Goal: Task Accomplishment & Management: Complete application form

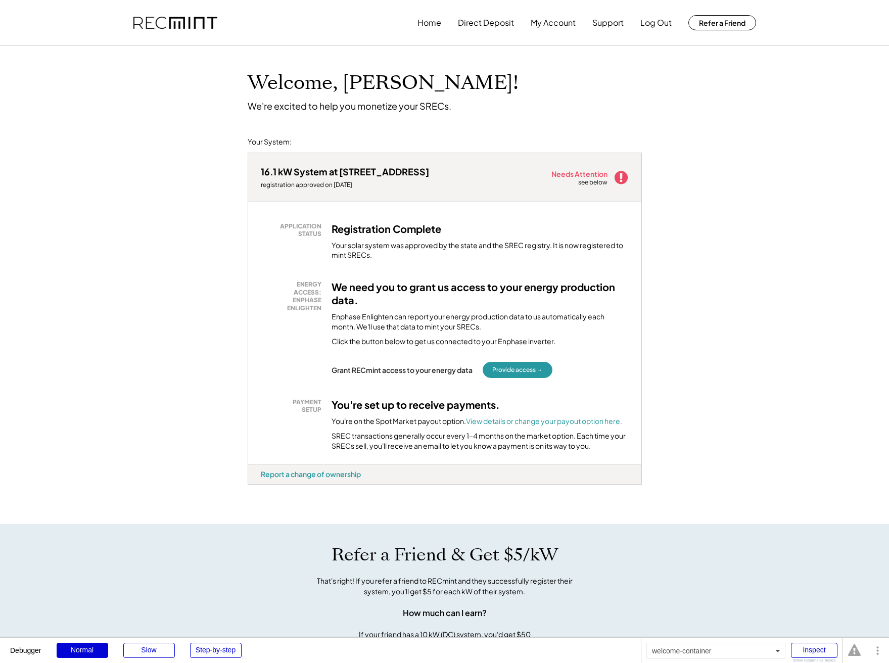
click at [371, 85] on h1 "Welcome, Nigel!" at bounding box center [383, 83] width 271 height 24
click at [288, 505] on div "16.1 kW System at 11334 Long Meadow Dr registration approved on 8/27/25 Needs A…" at bounding box center [445, 338] width 394 height 372
click at [252, 485] on div "jjjxovmd - VA Distributed" at bounding box center [264, 487] width 33 height 4
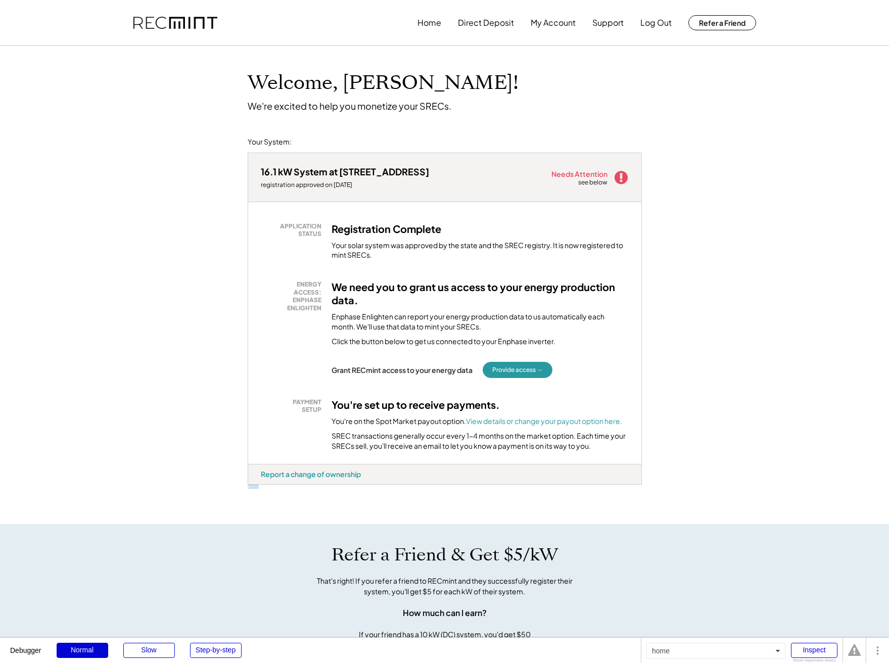
copy div "jjjxovmd"
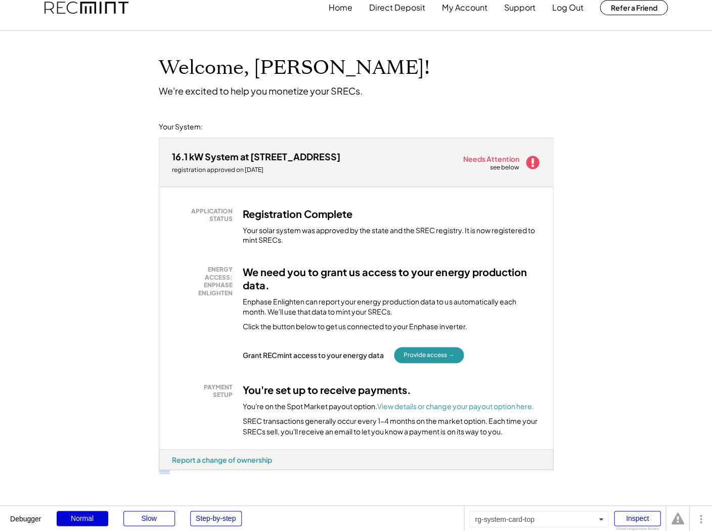
scroll to position [83, 0]
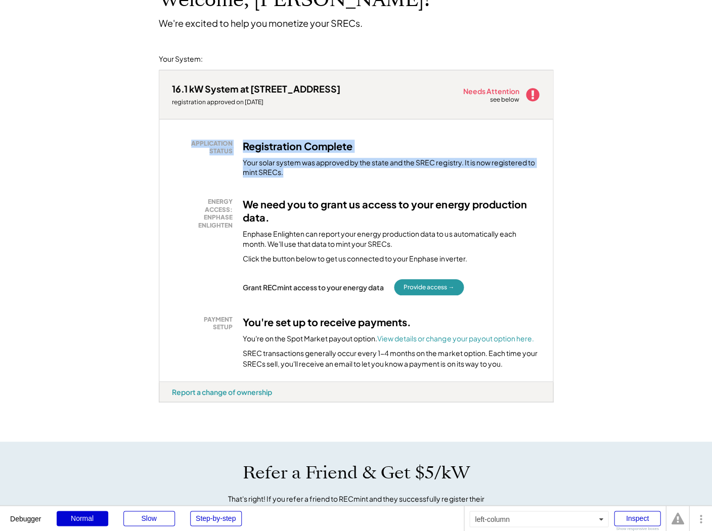
drag, startPoint x: 308, startPoint y: 172, endPoint x: 189, endPoint y: 143, distance: 122.8
click at [189, 143] on div "APPLICATION STATUS Registration Complete Your solar system was approved by the …" at bounding box center [356, 159] width 368 height 38
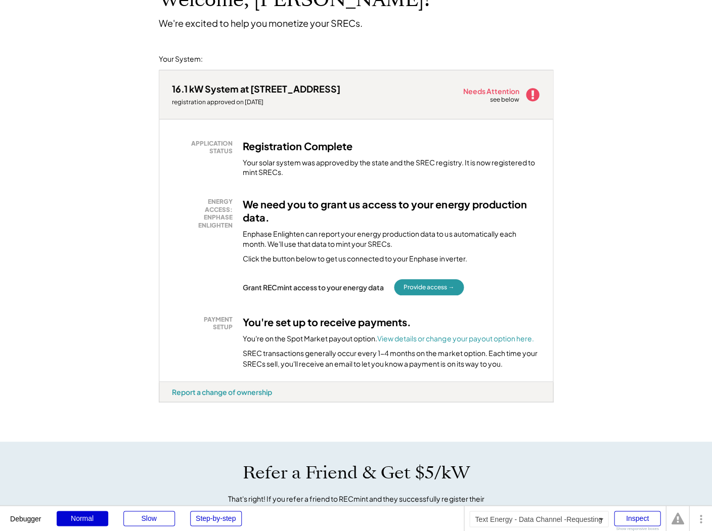
click at [289, 229] on div "Enphase Enlighten can report your energy production data to us automatically ea…" at bounding box center [391, 239] width 297 height 20
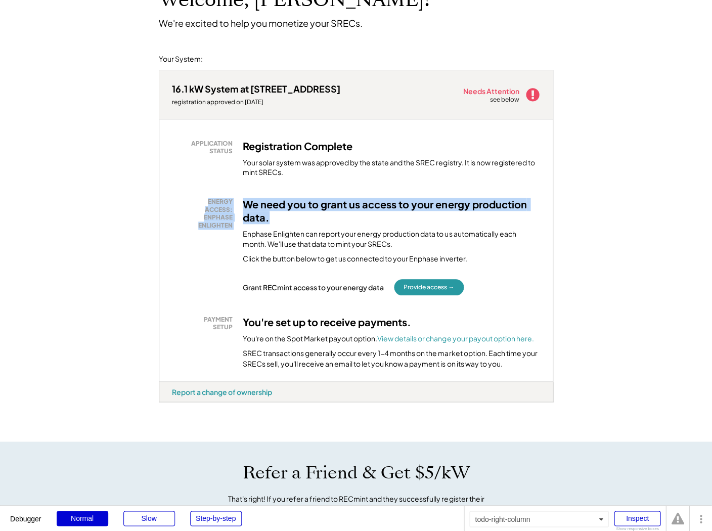
drag, startPoint x: 205, startPoint y: 201, endPoint x: 317, endPoint y: 218, distance: 112.5
click at [317, 218] on div "ENERGY ACCESS: ENPHASE ENLIGHTEN We need you to grant us access to your energy …" at bounding box center [356, 231] width 368 height 66
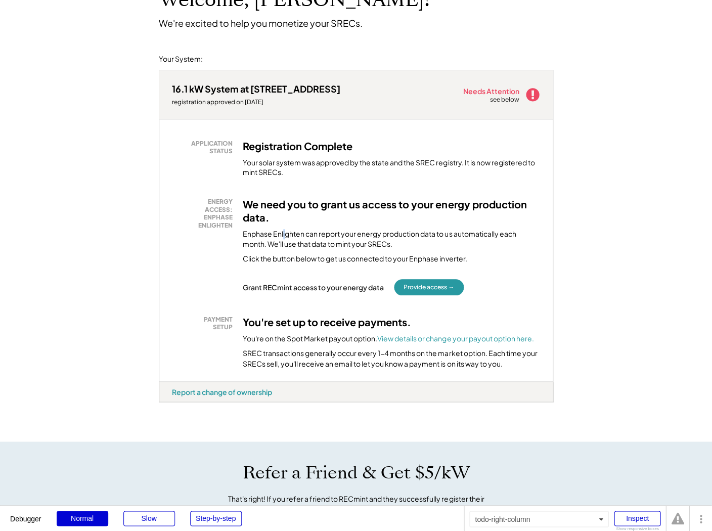
click at [283, 229] on div "Enphase Enlighten can report your energy production data to us automatically ea…" at bounding box center [391, 239] width 297 height 20
click at [297, 243] on div "Enphase Enlighten can report your energy production data to us automatically ea…" at bounding box center [391, 239] width 297 height 20
drag, startPoint x: 250, startPoint y: 231, endPoint x: 311, endPoint y: 240, distance: 62.4
click at [311, 240] on div "Enphase Enlighten can report your energy production data to us automatically ea…" at bounding box center [391, 239] width 297 height 20
click at [351, 241] on div "Enphase Enlighten can report your energy production data to us automatically ea…" at bounding box center [391, 239] width 297 height 20
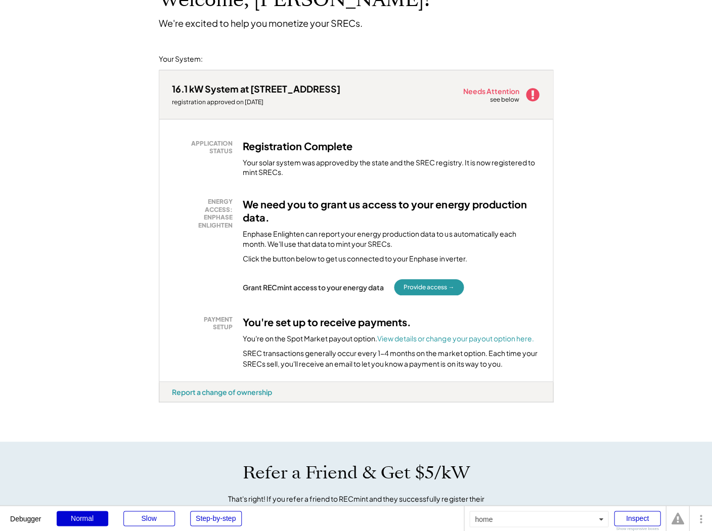
click at [425, 240] on div "Enphase Enlighten can report your energy production data to us automatically ea…" at bounding box center [391, 239] width 297 height 20
drag, startPoint x: 417, startPoint y: 245, endPoint x: 242, endPoint y: 239, distance: 175.6
click at [242, 239] on div "ENERGY ACCESS: ENPHASE ENLIGHTEN We need you to grant us access to your energy …" at bounding box center [356, 231] width 368 height 66
click at [318, 247] on div "We need you to grant us access to your energy production data. Enphase Enlighte…" at bounding box center [391, 231] width 297 height 66
drag, startPoint x: 356, startPoint y: 236, endPoint x: 400, endPoint y: 240, distance: 44.6
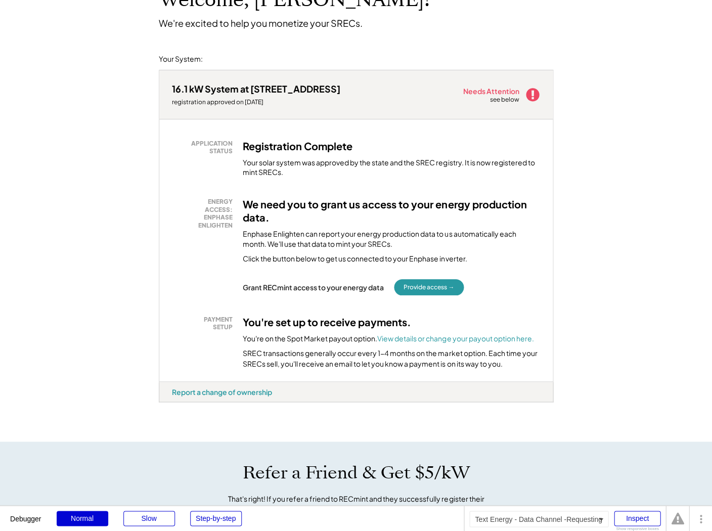
click at [400, 240] on div "Enphase Enlighten can report your energy production data to us automatically ea…" at bounding box center [391, 239] width 297 height 20
click at [347, 254] on div "Click the button below to get us connected to your Enphase inverter." at bounding box center [355, 259] width 224 height 10
click at [349, 285] on div "Grant RECmint access to your energy data" at bounding box center [313, 287] width 141 height 9
click at [508, 308] on div "APPLICATION STATUS Registration Complete Your solar system was approved by the …" at bounding box center [355, 250] width 393 height 262
click at [445, 288] on button "Provide access →" at bounding box center [429, 287] width 70 height 16
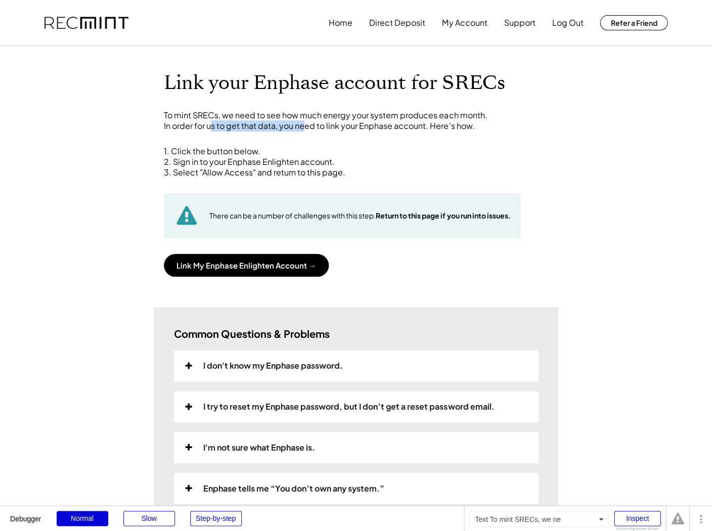
drag, startPoint x: 210, startPoint y: 123, endPoint x: 306, endPoint y: 120, distance: 95.6
click at [306, 120] on div "To mint SRECs, we need to see how much energy your system produces each month. …" at bounding box center [356, 120] width 384 height 21
click at [277, 121] on div "To mint SRECs, we need to see how much energy your system produces each month. …" at bounding box center [356, 120] width 384 height 21
drag, startPoint x: 350, startPoint y: 130, endPoint x: 425, endPoint y: 129, distance: 75.3
click at [425, 129] on div "To mint SRECs, we need to see how much energy your system produces each month. …" at bounding box center [356, 120] width 384 height 21
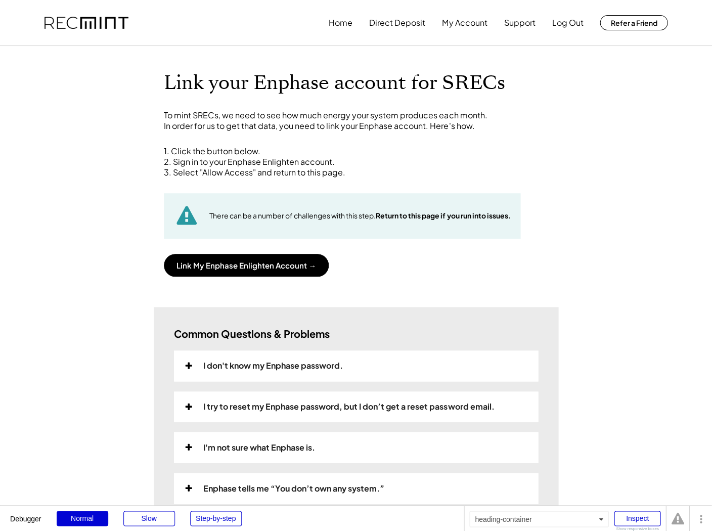
click at [415, 142] on div "Link your Enphase account for SRECs To mint SRECs, we need to see how much ener…" at bounding box center [356, 173] width 405 height 205
click at [329, 149] on div "1. Click the button below. 2. Sign in to your Enphase Enlighten account. 3. Sel…" at bounding box center [356, 161] width 384 height 31
click at [267, 165] on div "1. Click the button below. 2. Sign in to your Enphase Enlighten account. 3. Sel…" at bounding box center [356, 161] width 384 height 31
click at [291, 181] on div "1. Click the button below. 2. Sign in to your Enphase Enlighten account. 3. Sel…" at bounding box center [356, 211] width 384 height 130
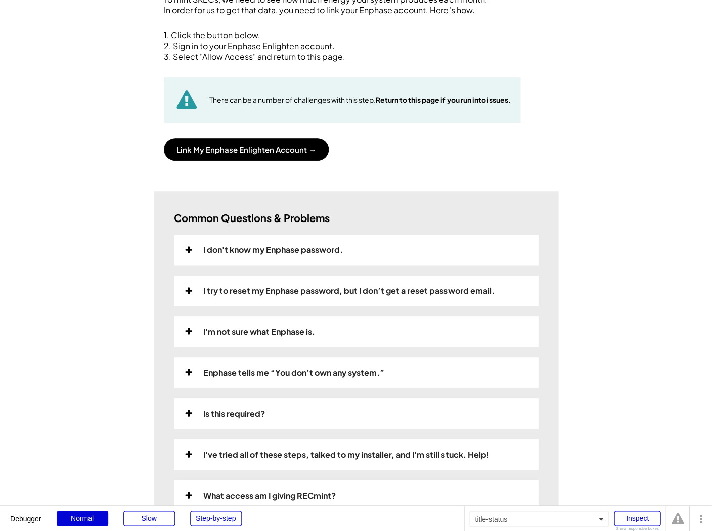
scroll to position [211, 0]
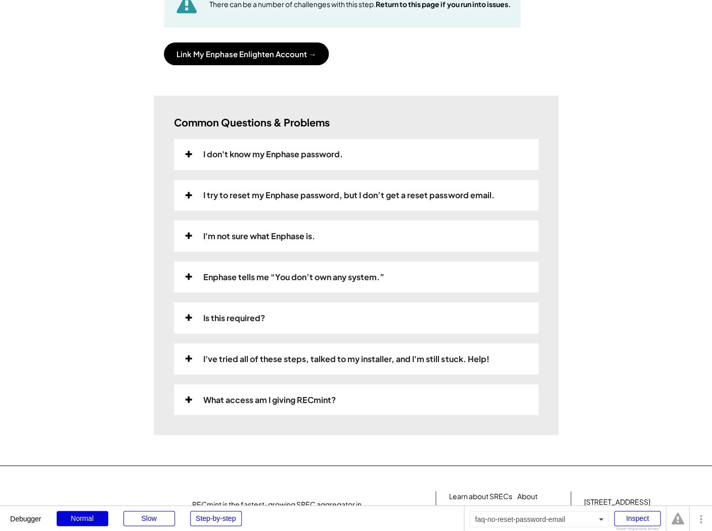
click at [310, 203] on div "I try to reset my Enphase password, but I don’t get a reset password email." at bounding box center [356, 195] width 364 height 31
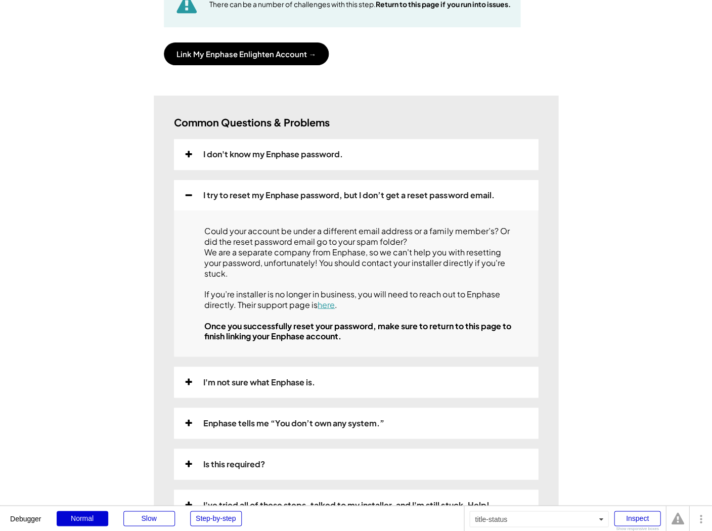
click at [232, 196] on div "I try to reset my Enphase password, but I don’t get a reset password email." at bounding box center [348, 195] width 291 height 11
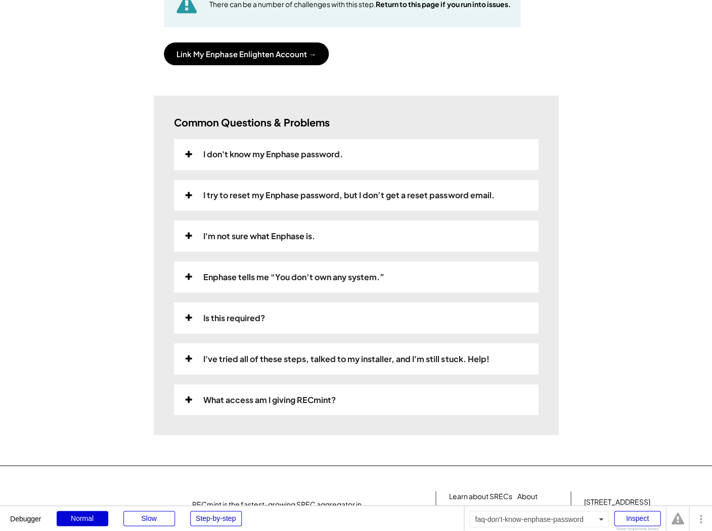
click at [238, 163] on div "I don't know my Enphase password." at bounding box center [356, 154] width 364 height 31
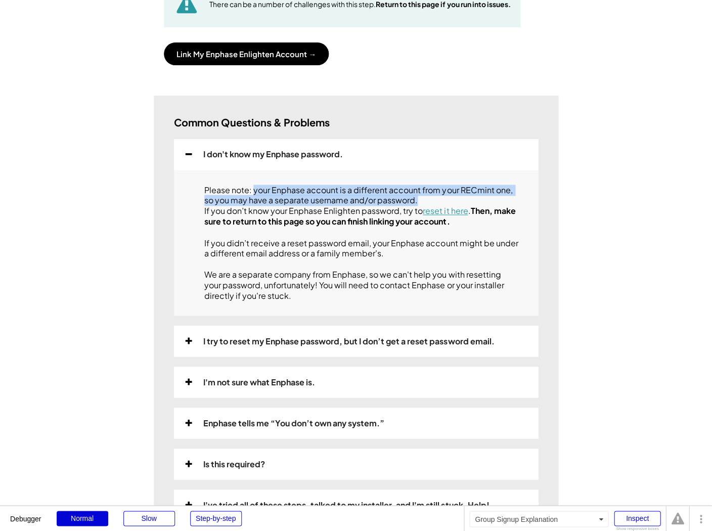
drag, startPoint x: 271, startPoint y: 192, endPoint x: 431, endPoint y: 203, distance: 160.1
click at [431, 203] on div "Please note: your Enphase account is a different account from your RECmint one,…" at bounding box center [361, 243] width 314 height 116
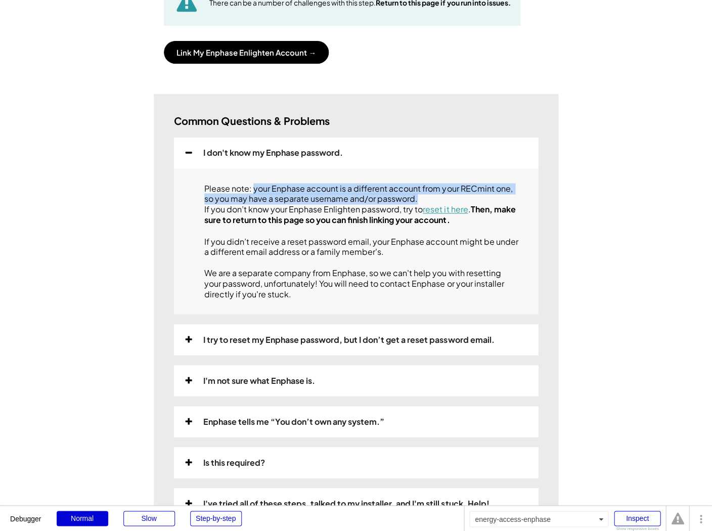
scroll to position [233, 0]
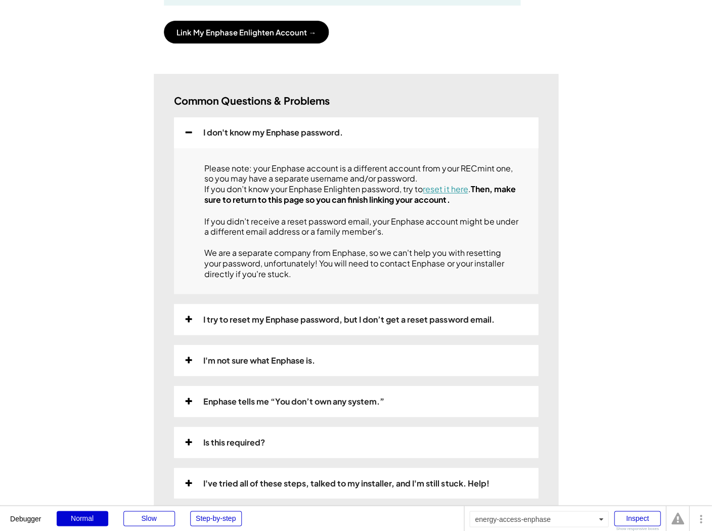
click at [250, 238] on div "Please note: your Enphase account is a different account from your RECmint one,…" at bounding box center [361, 221] width 314 height 116
click at [299, 324] on div "I try to reset my Enphase password, but I don’t get a reset password email." at bounding box center [348, 319] width 291 height 11
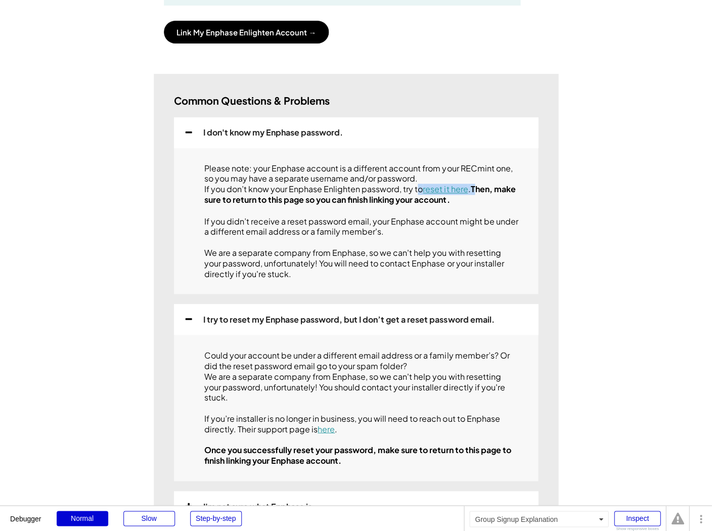
drag, startPoint x: 419, startPoint y: 201, endPoint x: 477, endPoint y: 199, distance: 58.7
click at [477, 199] on div "Please note: your Enphase account is a different account from your RECmint one,…" at bounding box center [361, 221] width 314 height 116
click at [477, 202] on strong "Then, make sure to return to this page so you can finish linking your account." at bounding box center [360, 194] width 312 height 21
drag, startPoint x: 204, startPoint y: 262, endPoint x: 367, endPoint y: 259, distance: 162.3
click at [367, 259] on div "Please note: your Enphase account is a different account from your RECmint one,…" at bounding box center [361, 221] width 314 height 116
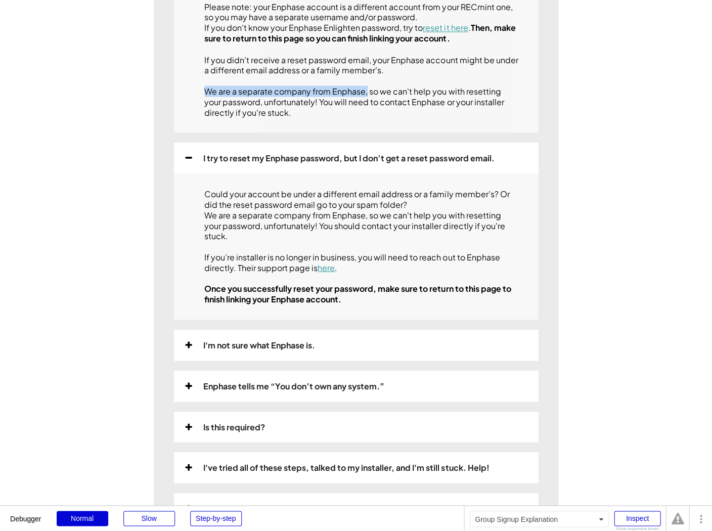
scroll to position [425, 0]
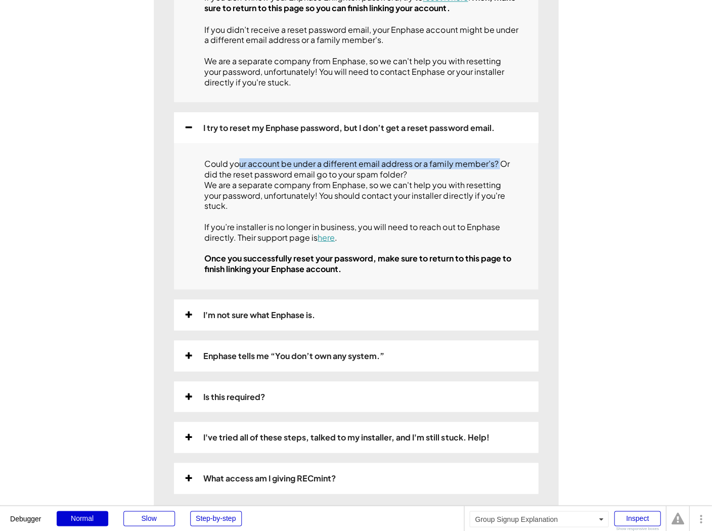
drag, startPoint x: 236, startPoint y: 172, endPoint x: 498, endPoint y: 173, distance: 261.9
click at [498, 173] on div "Could your account be under a different email address or a family member’s? Or …" at bounding box center [361, 216] width 314 height 116
click at [446, 185] on div "Could your account be under a different email address or a family member’s? Or …" at bounding box center [361, 216] width 314 height 116
drag, startPoint x: 427, startPoint y: 188, endPoint x: 281, endPoint y: 195, distance: 145.8
click at [281, 195] on div "Could your account be under a different email address or a family member’s? Or …" at bounding box center [361, 216] width 314 height 116
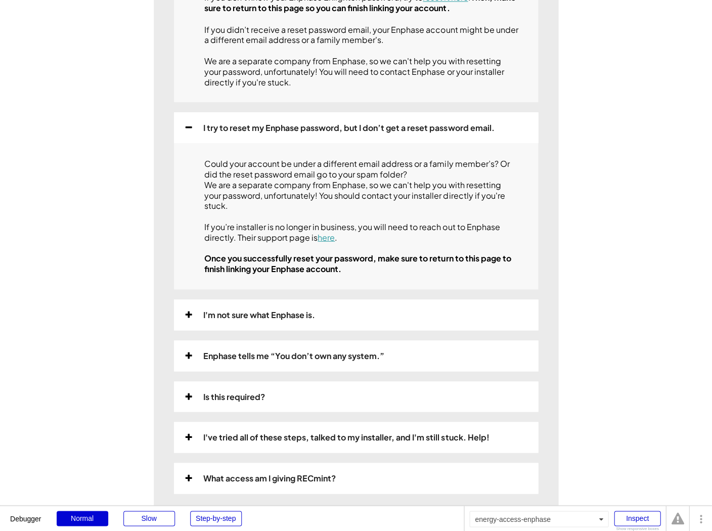
click at [278, 190] on div "Could your account be under a different email address or a family member’s? Or …" at bounding box center [361, 216] width 314 height 116
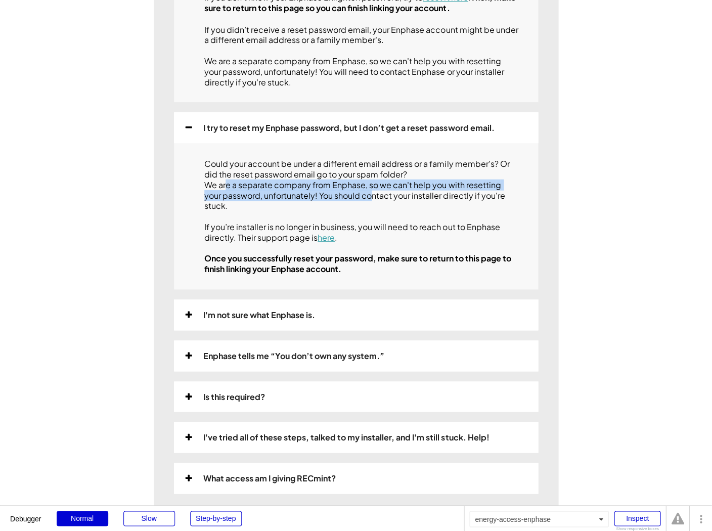
drag, startPoint x: 224, startPoint y: 207, endPoint x: 354, endPoint y: 213, distance: 130.1
click at [354, 213] on div "Could your account be under a different email address or a family member’s? Or …" at bounding box center [361, 216] width 314 height 116
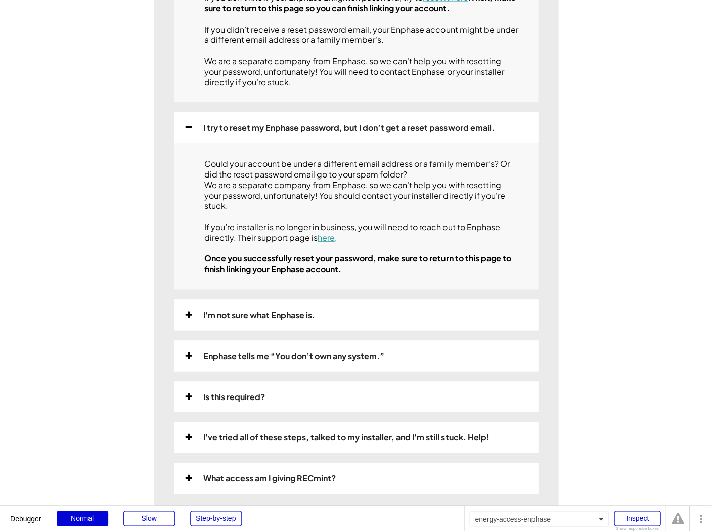
click at [396, 213] on div "Could your account be under a different email address or a family member’s? Or …" at bounding box center [361, 216] width 314 height 116
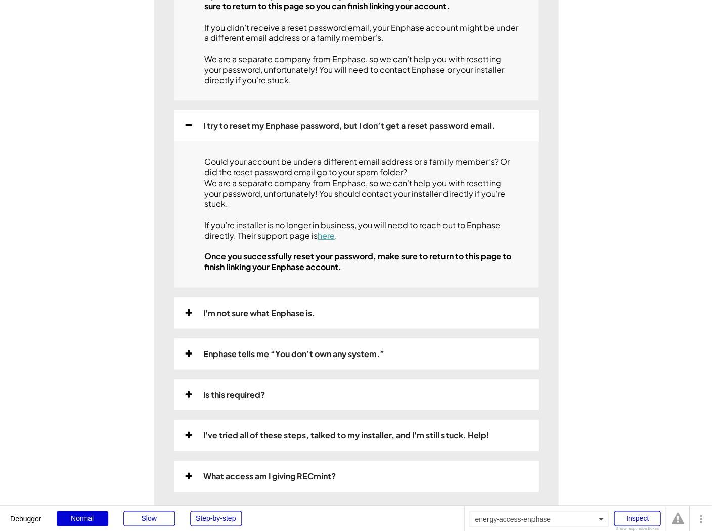
scroll to position [590, 0]
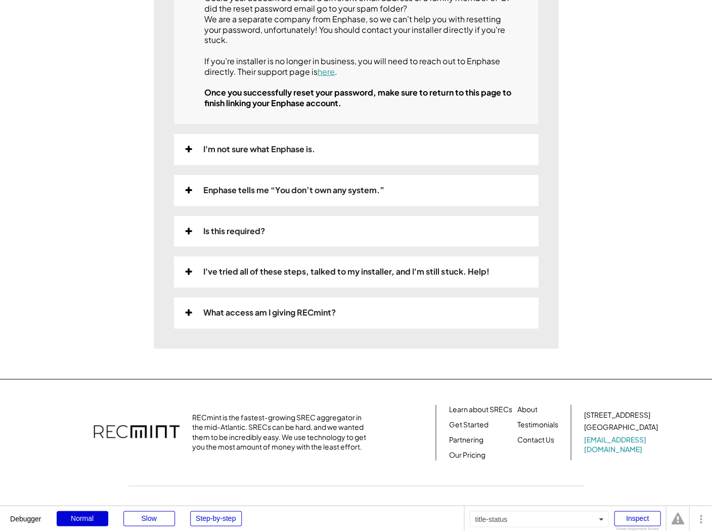
click at [269, 155] on div "I'm not sure what Enphase is." at bounding box center [259, 149] width 112 height 11
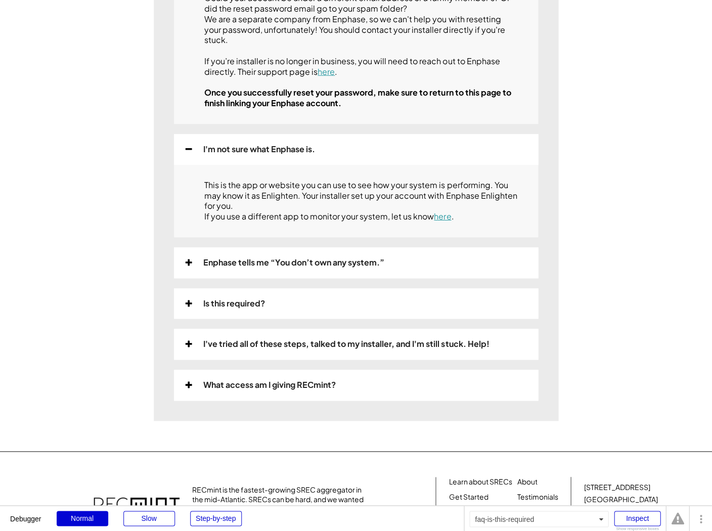
click at [284, 319] on div "Is this required?" at bounding box center [356, 303] width 364 height 31
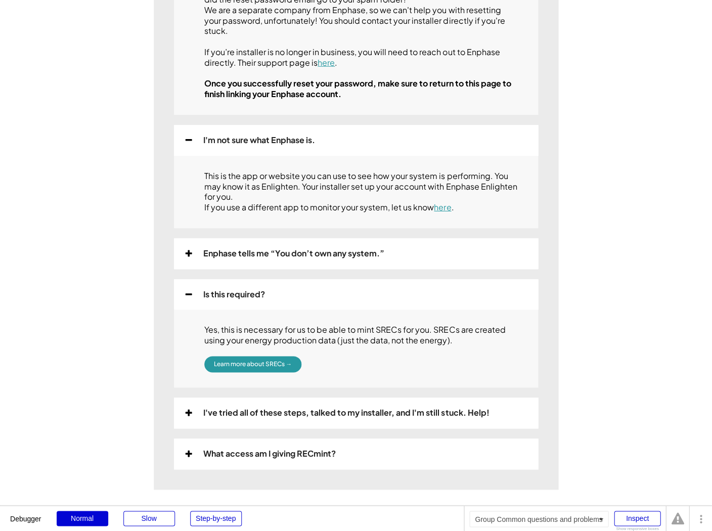
scroll to position [701, 0]
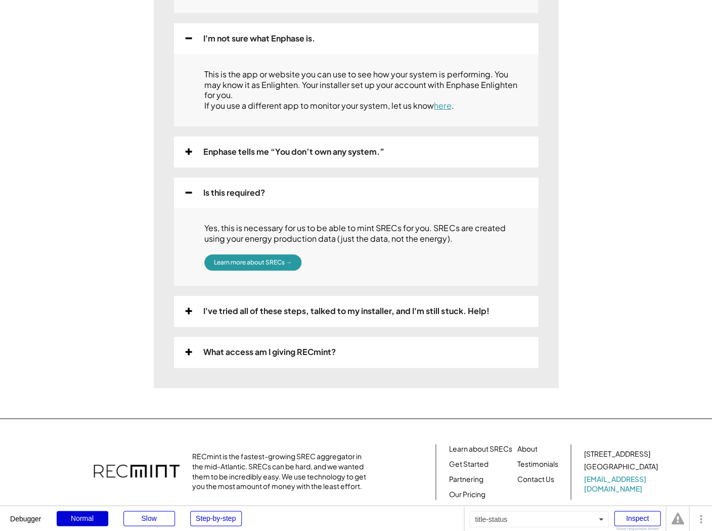
click at [299, 317] on div "I've tried all of these steps, talked to my installer, and I'm still stuck. Hel…" at bounding box center [346, 311] width 286 height 11
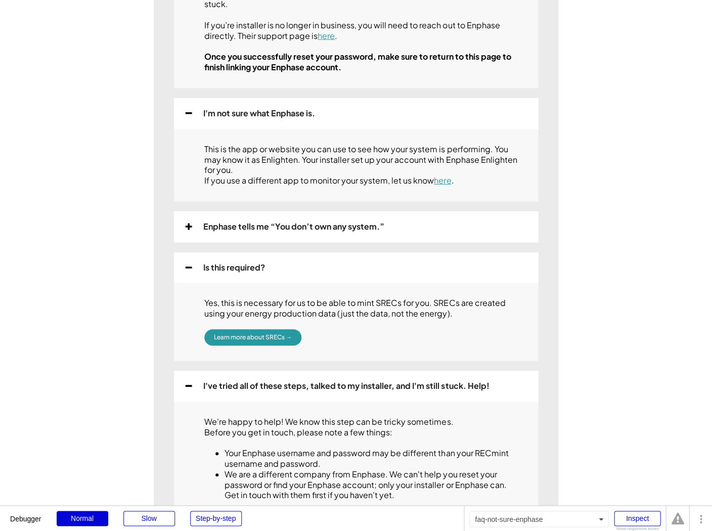
scroll to position [554, 0]
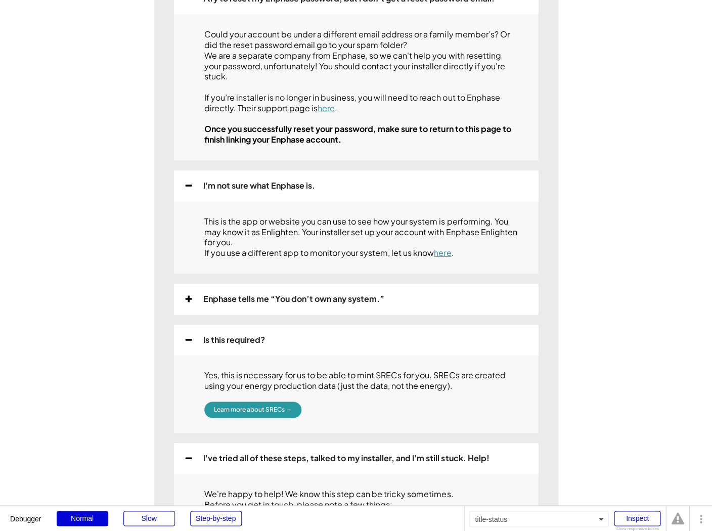
click at [334, 304] on div "Enphase tells me “You don’t own any system.”" at bounding box center [293, 299] width 181 height 11
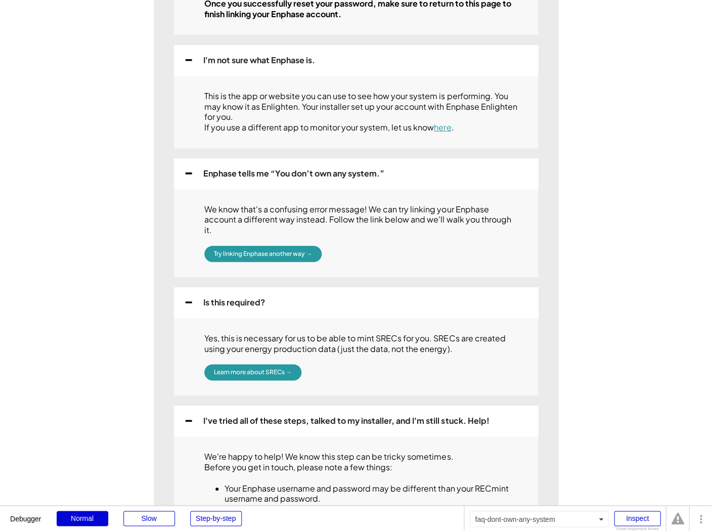
scroll to position [0, 0]
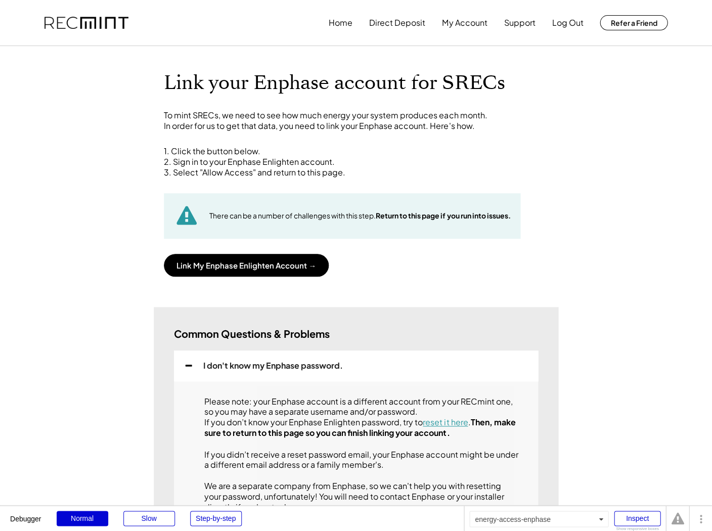
click at [209, 245] on div "1. Click the button below. 2. Sign in to your Enphase Enlighten account. 3. Sel…" at bounding box center [356, 211] width 384 height 130
click at [233, 270] on button "Link My Enphase Enlighten Account →" at bounding box center [246, 265] width 165 height 23
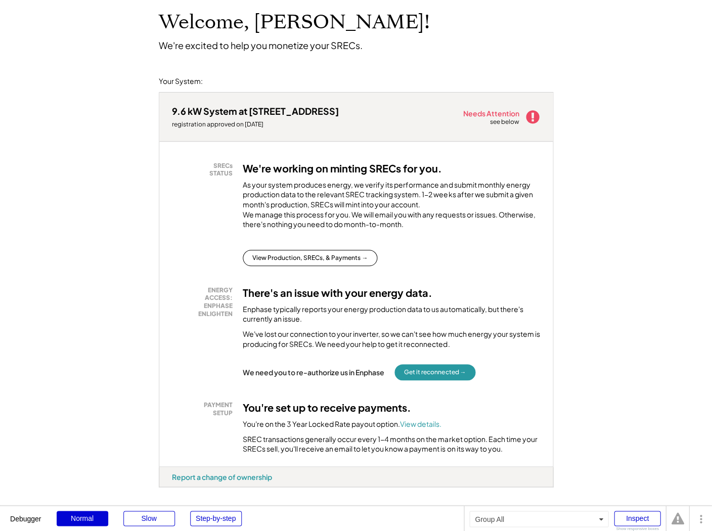
scroll to position [123, 0]
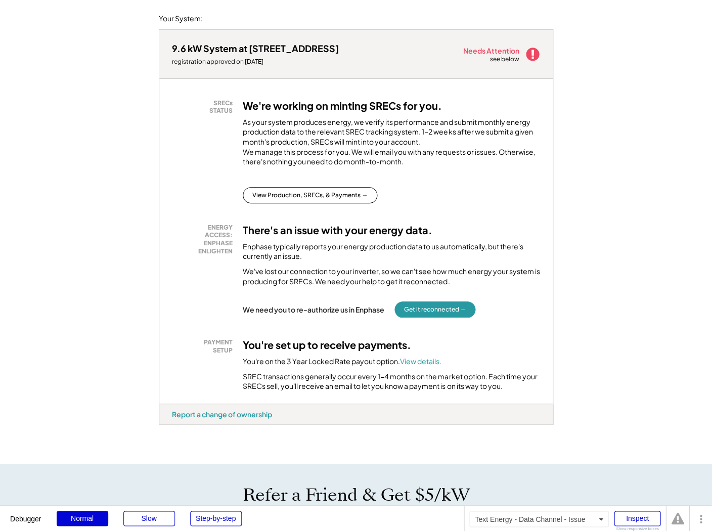
click at [287, 257] on div "Enphase typically reports your energy production data to us automatically, but …" at bounding box center [391, 252] width 297 height 20
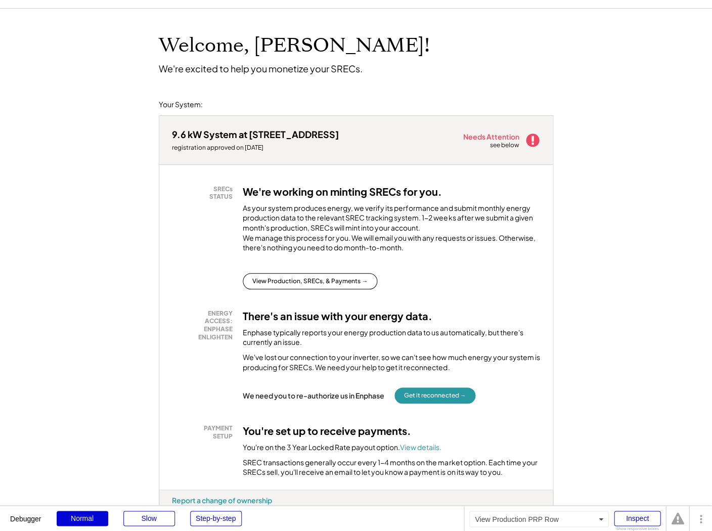
scroll to position [76, 0]
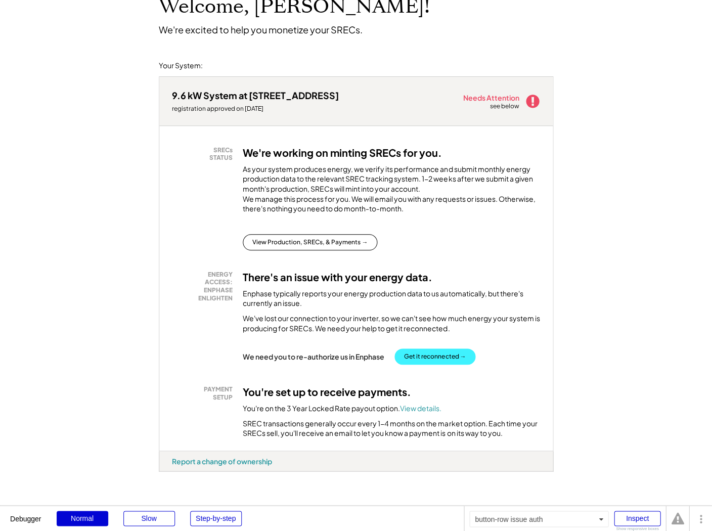
click at [418, 365] on button "Get it reconnected →" at bounding box center [434, 356] width 81 height 16
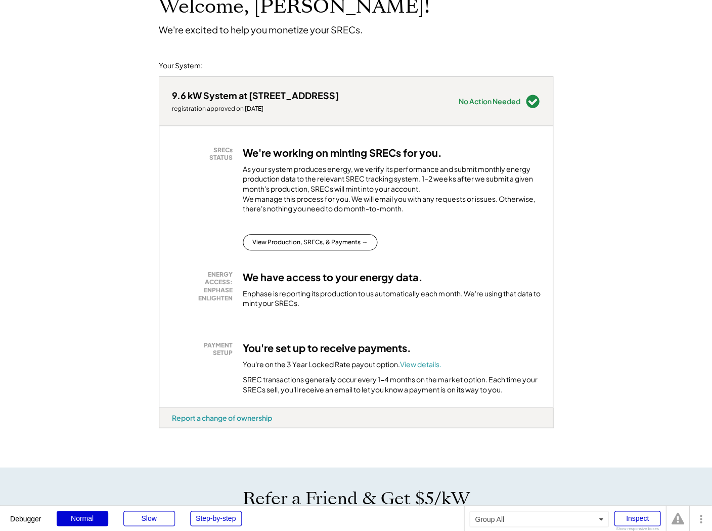
click at [144, 228] on div "Welcome, Chris! We're excited to help you monetize your SRECs. Your System: 9.6…" at bounding box center [356, 464] width 712 height 988
click at [146, 200] on div "Welcome, Chris! We're excited to help you monetize your SRECs. Your System: 9.6…" at bounding box center [356, 464] width 712 height 988
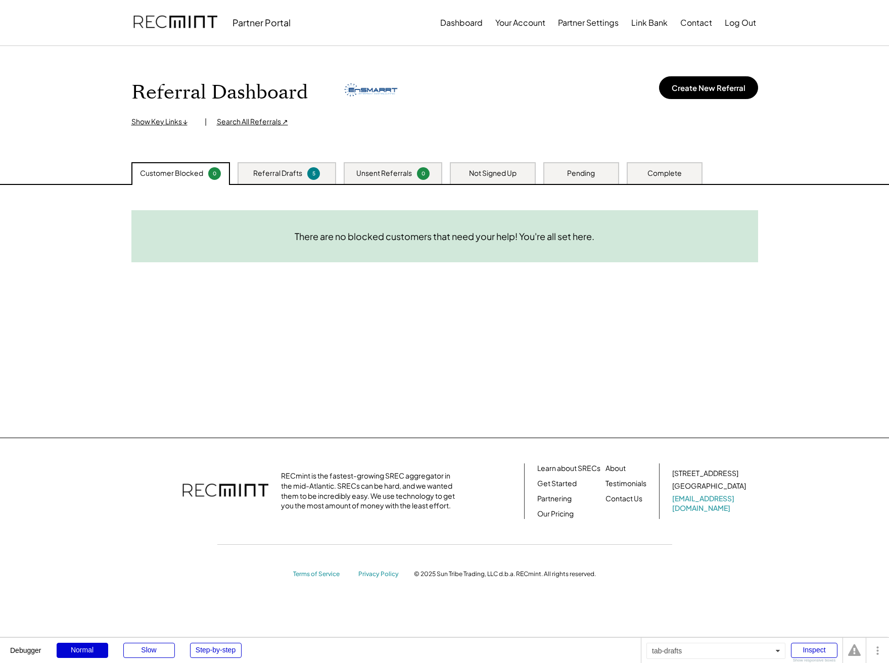
click at [301, 167] on div "Referral Drafts 5" at bounding box center [287, 173] width 99 height 22
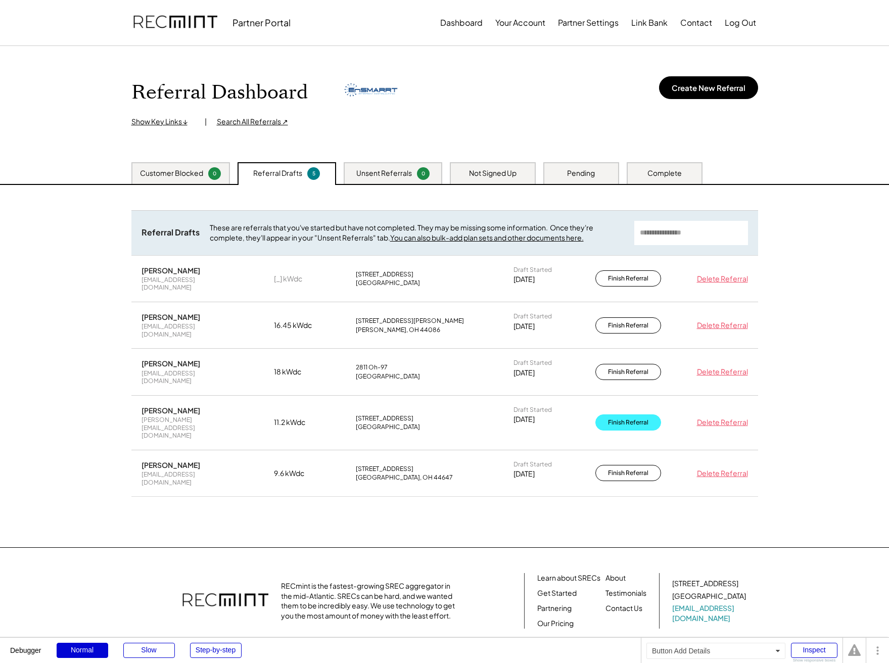
click at [625, 415] on button "Finish Referral" at bounding box center [629, 423] width 66 height 16
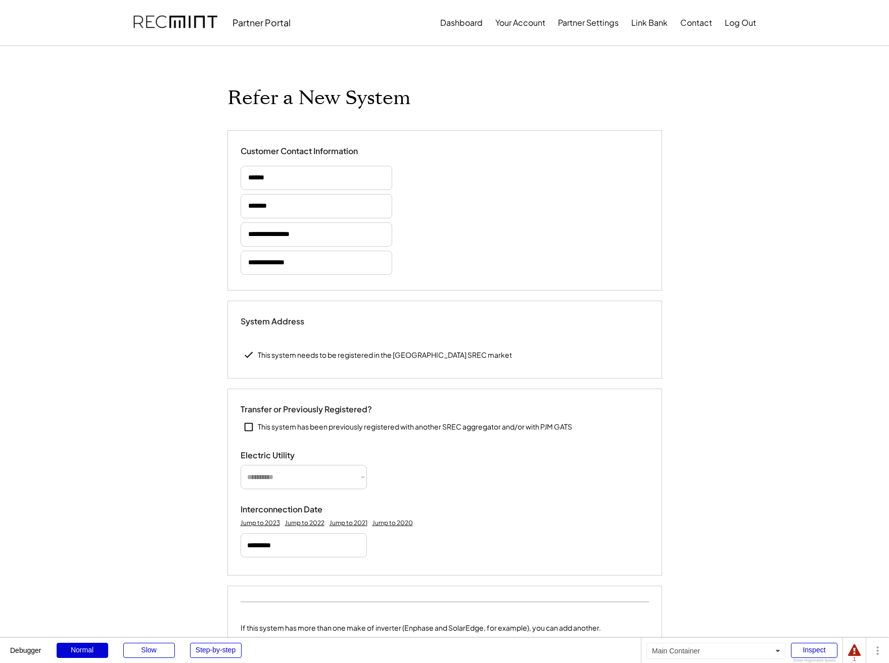
type input "******"
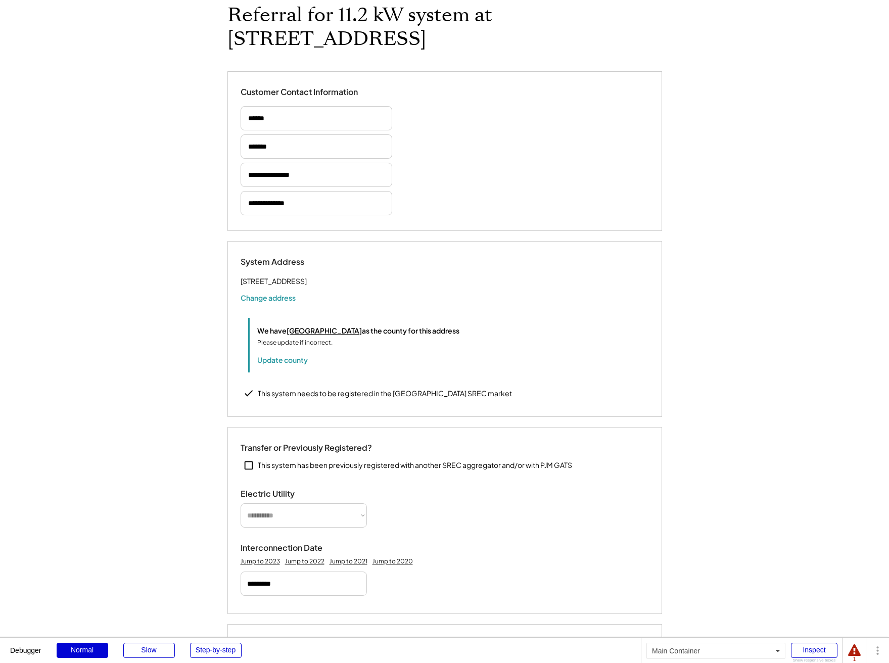
select select "*********"
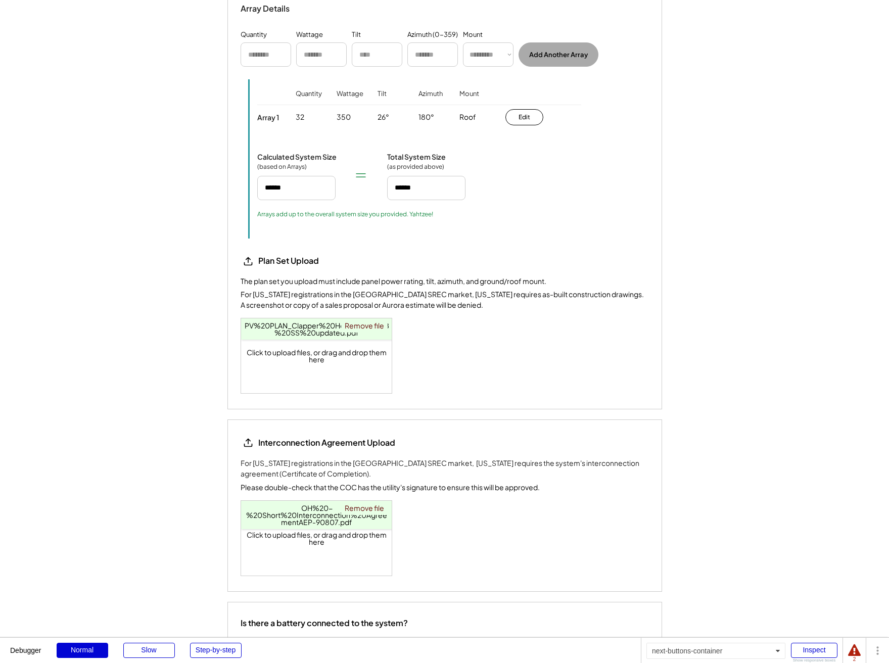
scroll to position [1660, 0]
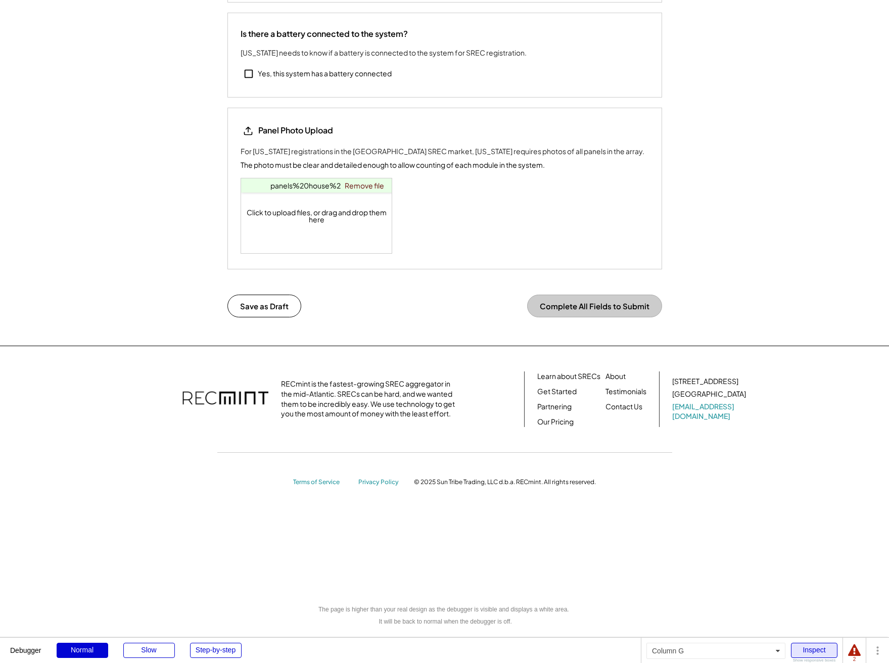
click at [815, 650] on div "Inspect" at bounding box center [814, 650] width 47 height 15
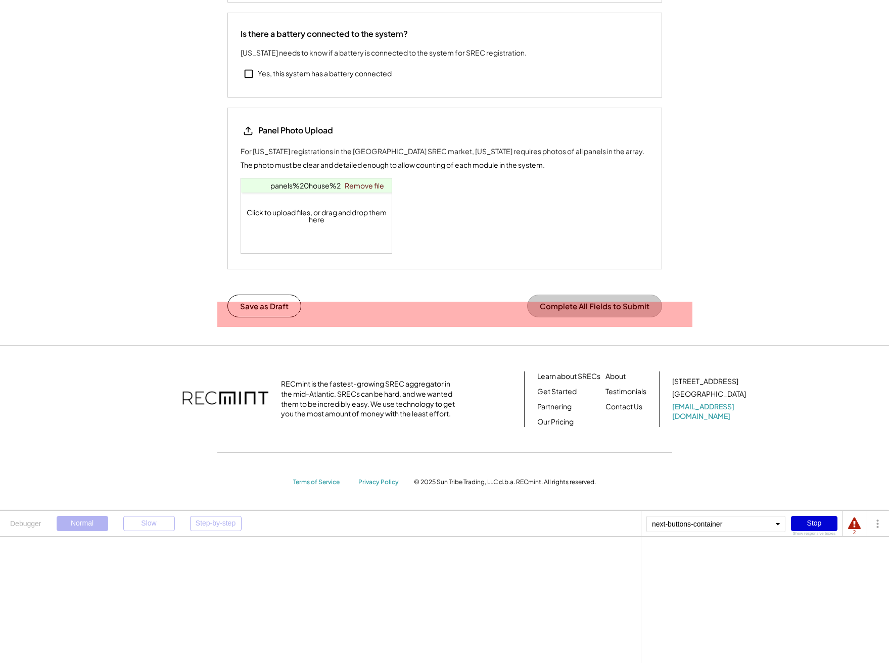
click at [587, 306] on button "Complete All Fields to Submit" at bounding box center [594, 306] width 135 height 23
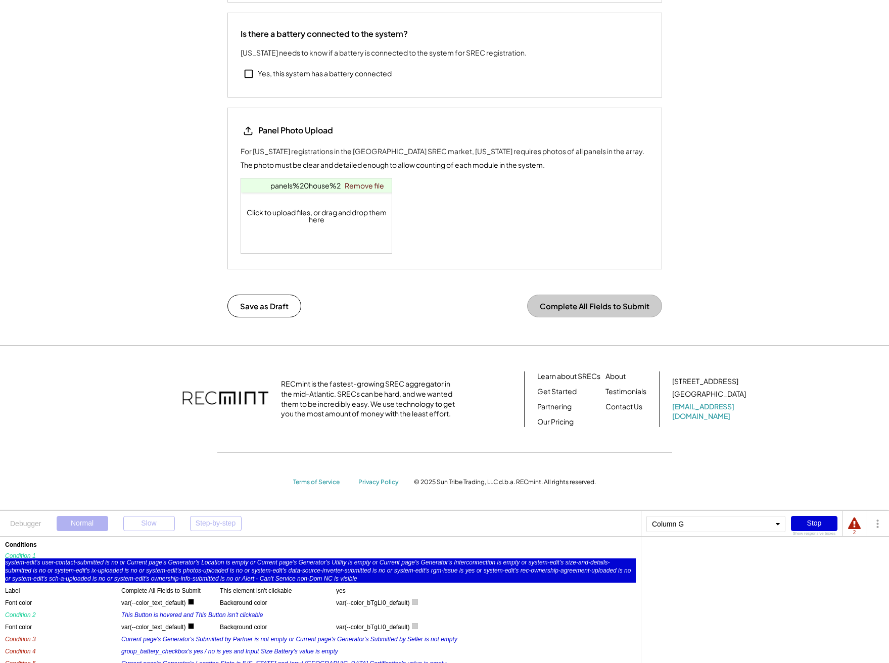
click at [165, 571] on div "system-edit's user-contact-submitted is no or Current page's Generator's Locati…" at bounding box center [320, 571] width 631 height 24
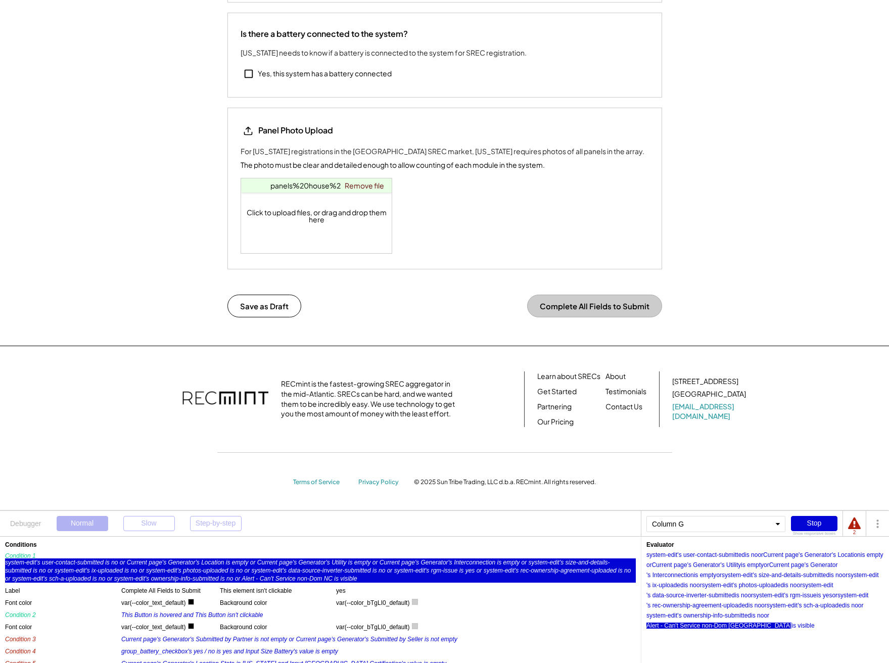
click at [792, 623] on div "Alert - Can't Service non-Dom NC" at bounding box center [719, 626] width 145 height 6
click at [792, 627] on div "is visible" at bounding box center [803, 626] width 23 height 6
click at [758, 618] on div "is no" at bounding box center [757, 616] width 13 height 6
click at [858, 606] on div "is no" at bounding box center [851, 606] width 13 height 6
click at [752, 604] on div "is no" at bounding box center [755, 606] width 13 height 6
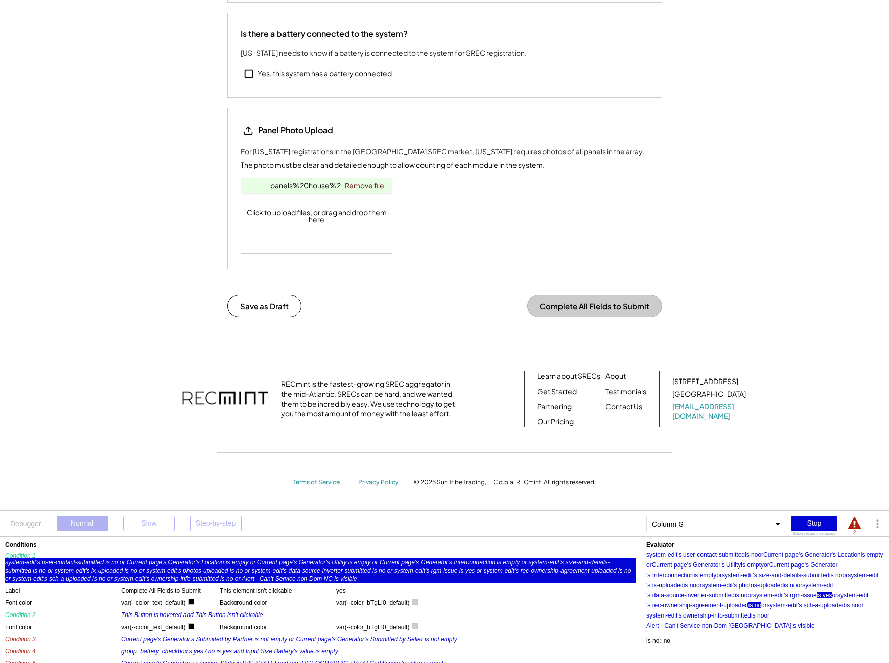
click at [831, 599] on div "is yes" at bounding box center [825, 596] width 16 height 6
click at [762, 607] on div "is no" at bounding box center [755, 606] width 13 height 6
click at [761, 616] on div "is no" at bounding box center [757, 616] width 13 height 6
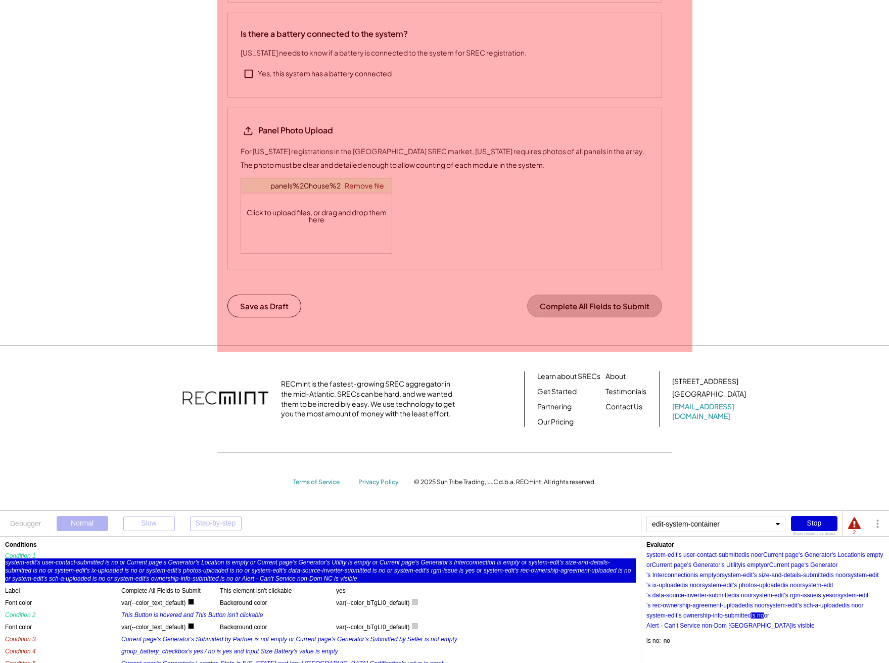
scroll to position [0, 0]
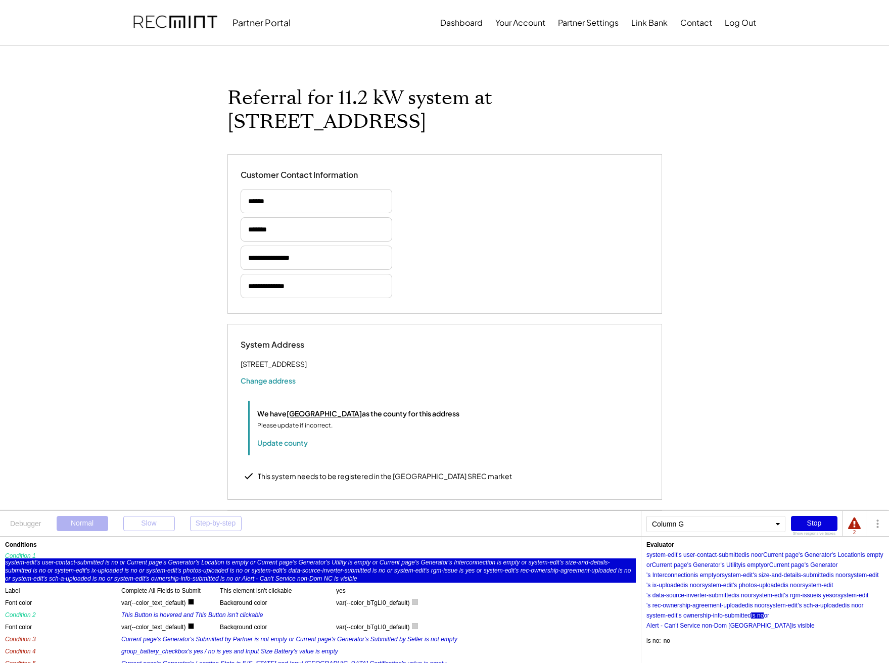
click at [818, 521] on div "Stop" at bounding box center [814, 523] width 47 height 15
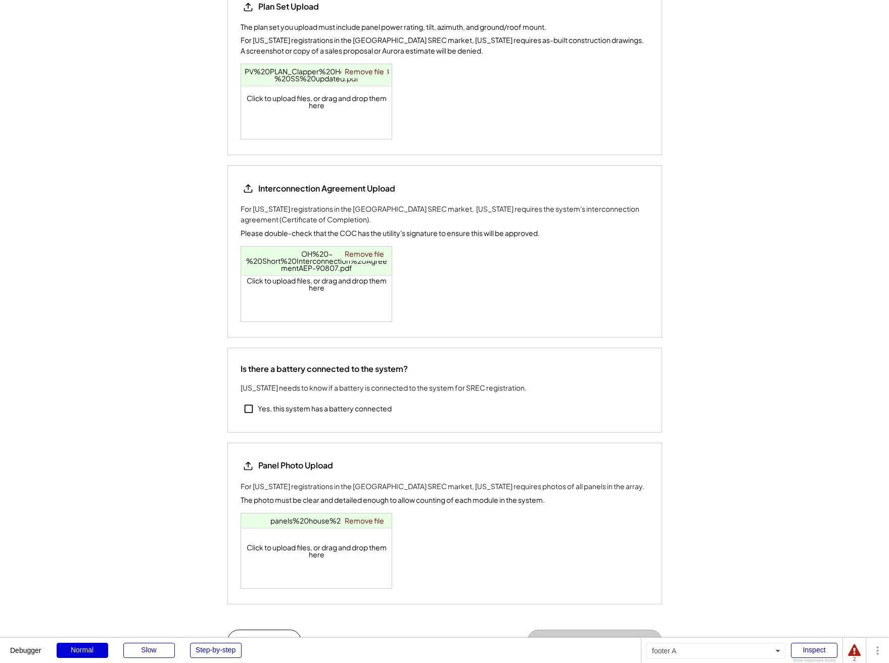
scroll to position [1660, 0]
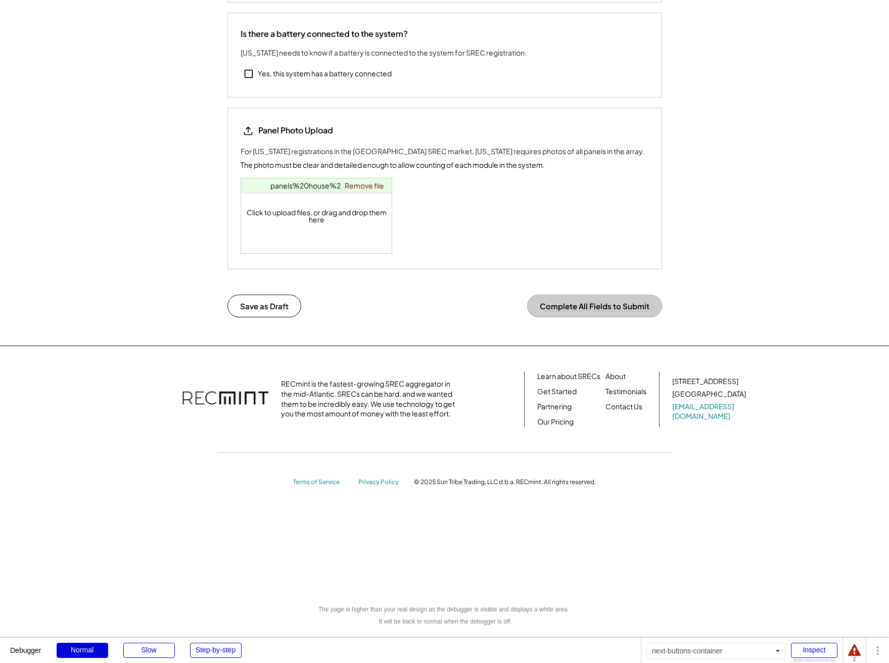
click at [617, 308] on button "Complete All Fields to Submit" at bounding box center [594, 306] width 135 height 23
click at [604, 306] on button "Complete All Fields to Submit" at bounding box center [594, 306] width 135 height 23
click at [604, 305] on button "Complete All Fields to Submit" at bounding box center [594, 306] width 135 height 23
click at [445, 348] on div "RECmint is the fastest-growing SREC aggregator in the mid-Atlantic. SRECs can b…" at bounding box center [444, 429] width 889 height 166
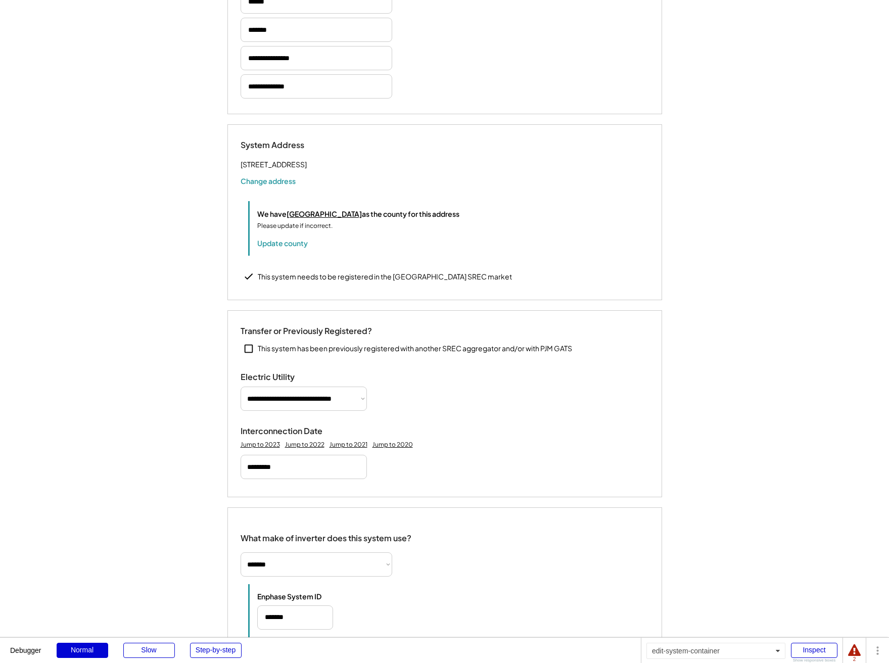
scroll to position [0, 0]
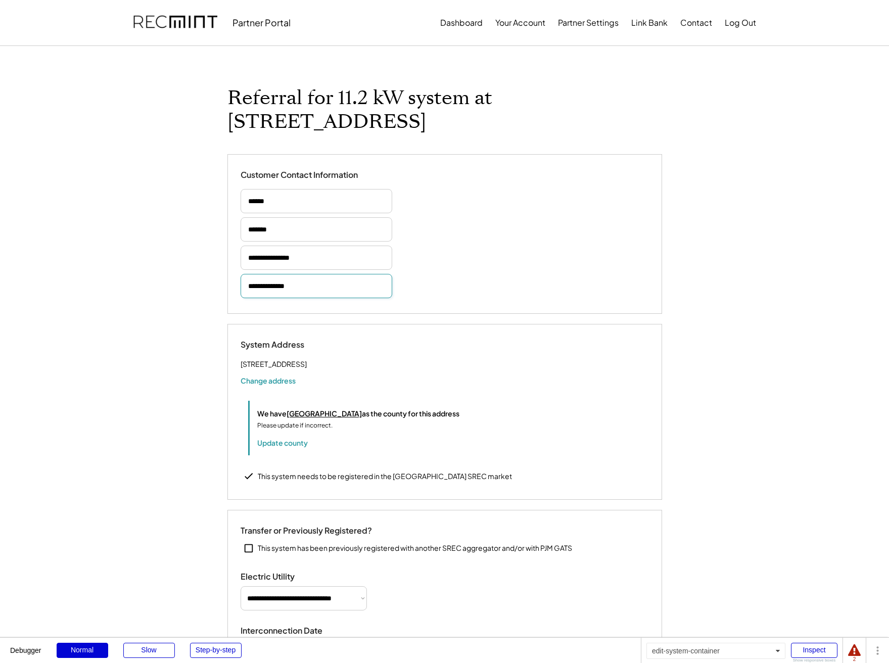
click at [247, 362] on div "4369 Ravenna Ave SE East Canton, OH 44730" at bounding box center [274, 364] width 66 height 13
copy div "4369 Ravenna Ave SE"
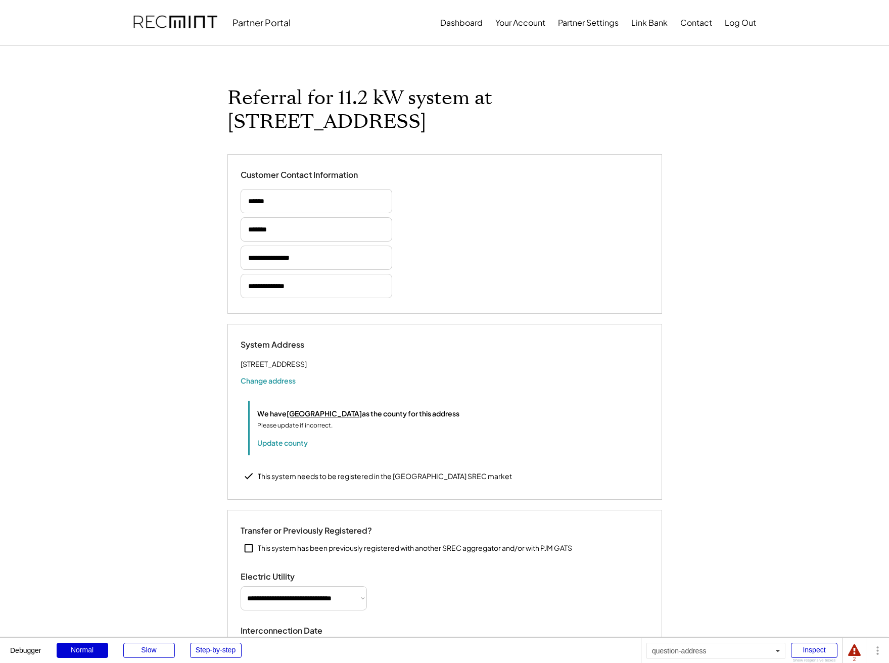
click at [315, 399] on div "System Address 4369 Ravenna Ave SE East Canton, OH 44730 Change address We have…" at bounding box center [445, 398] width 409 height 116
click at [282, 386] on button "Change address" at bounding box center [268, 381] width 55 height 10
select select "**********"
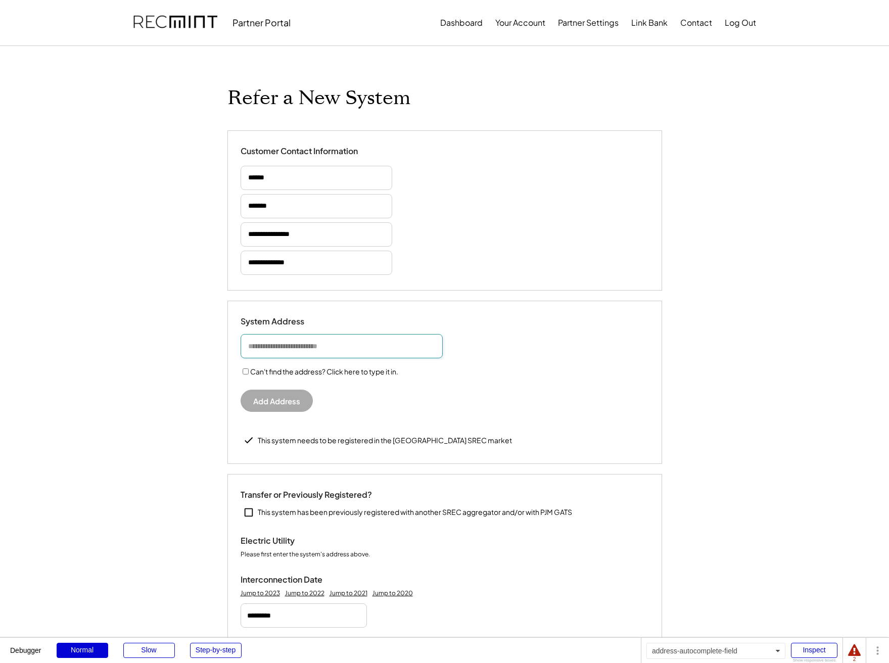
paste input "**********"
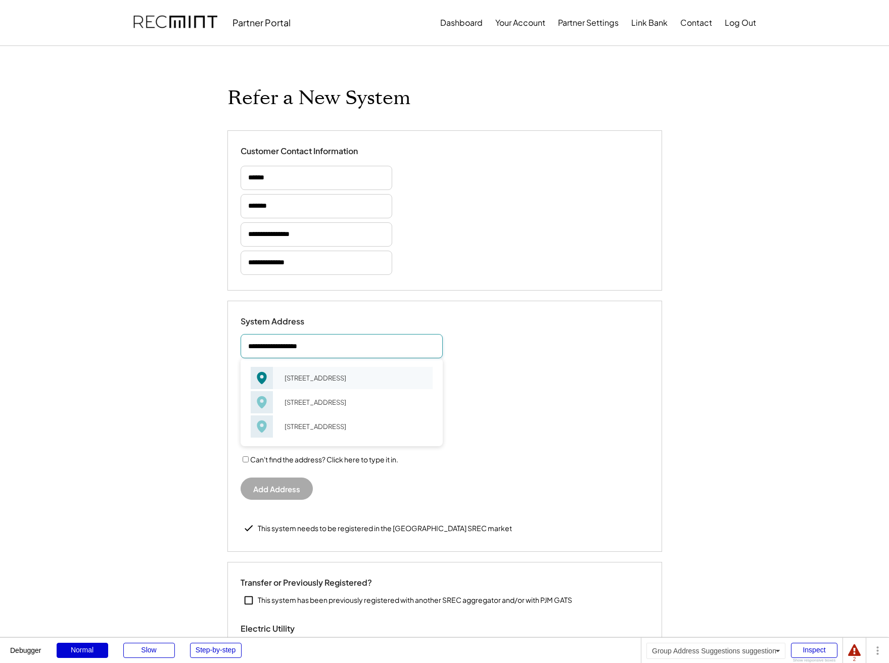
click at [331, 377] on div "4369 Ravenna Ave SE East Canton, OH 44730" at bounding box center [355, 378] width 155 height 14
type input "**********"
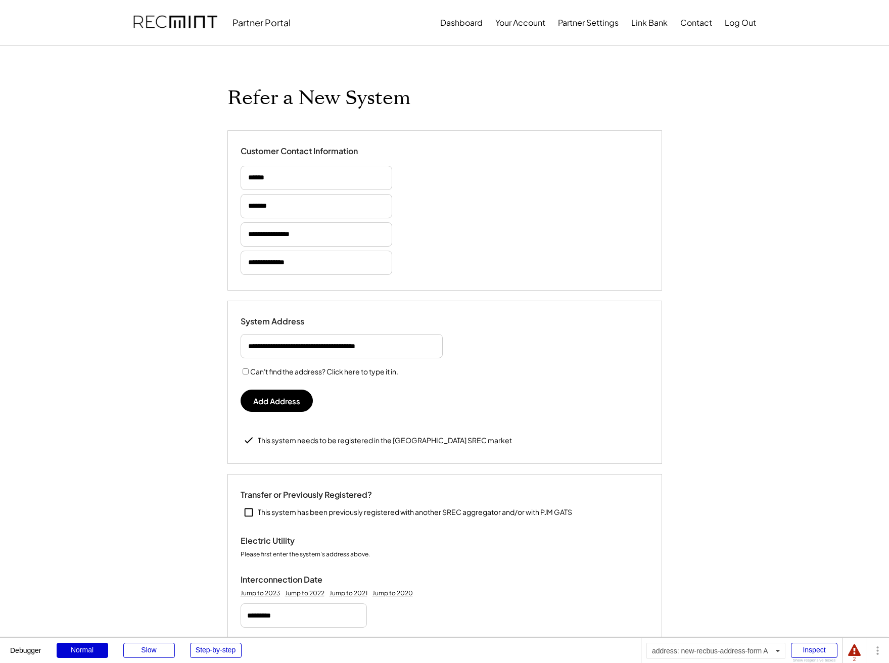
click at [297, 397] on button "Add Address" at bounding box center [277, 401] width 72 height 22
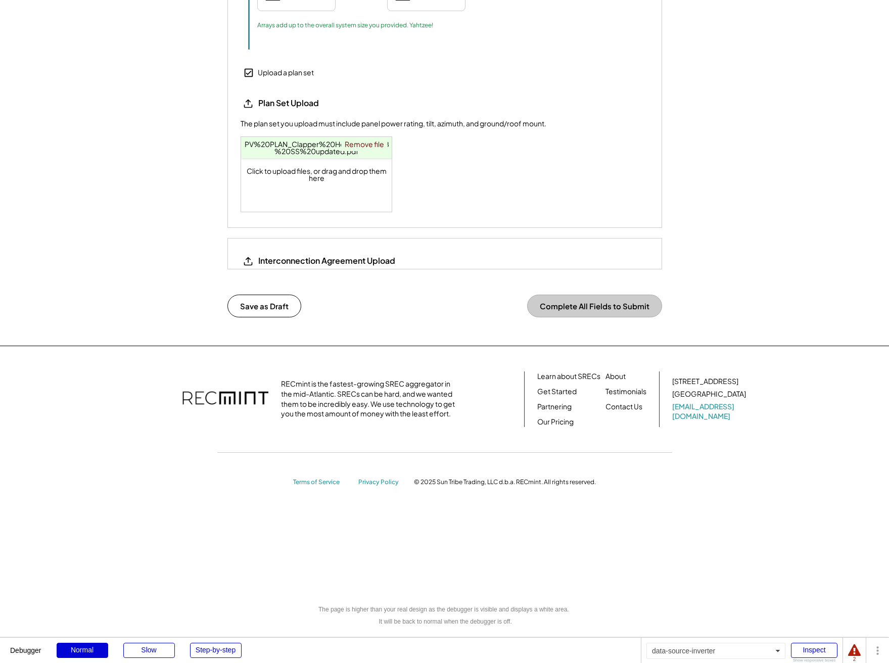
scroll to position [1660, 0]
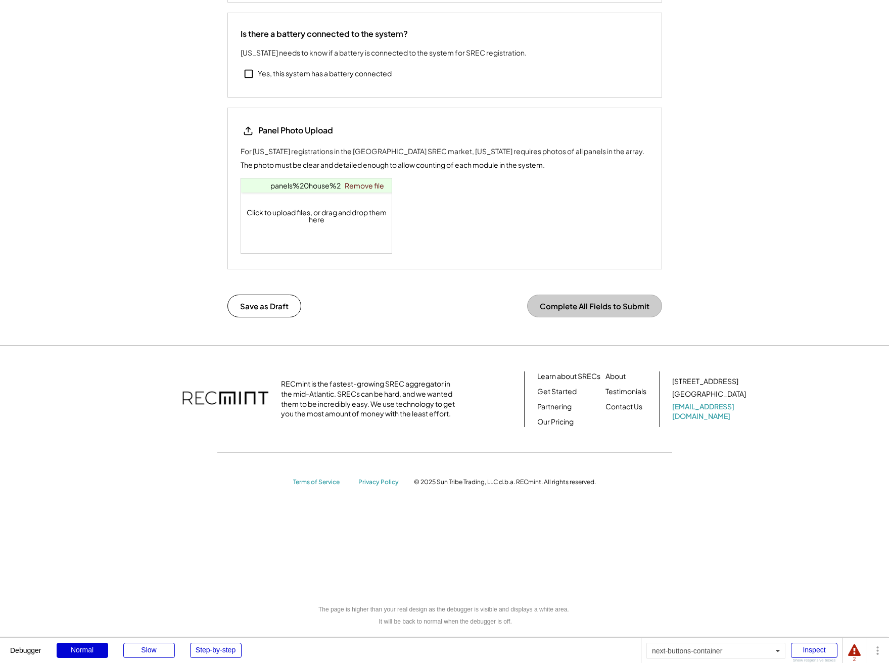
click at [568, 309] on button "Complete All Fields to Submit" at bounding box center [594, 306] width 135 height 23
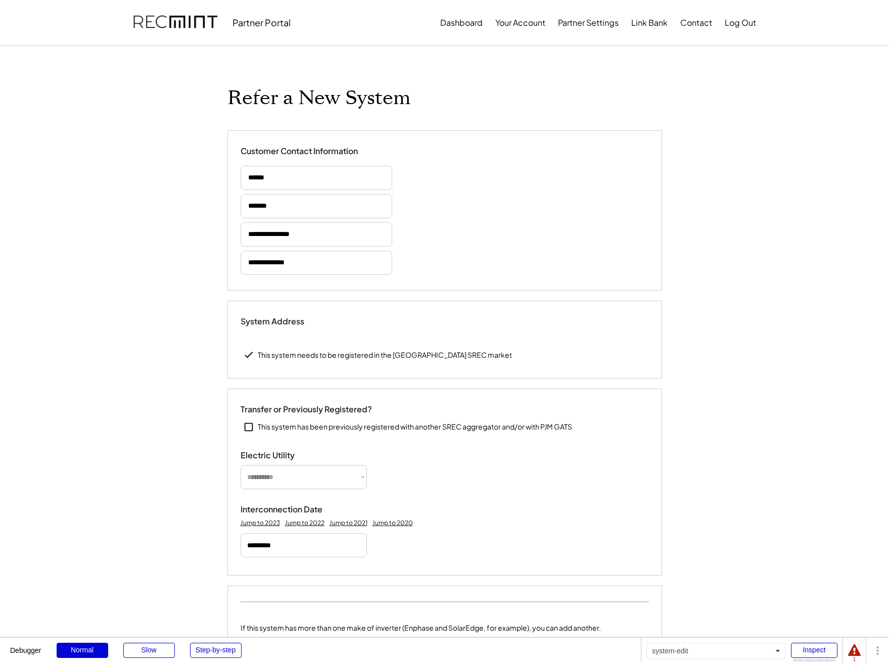
type input "******"
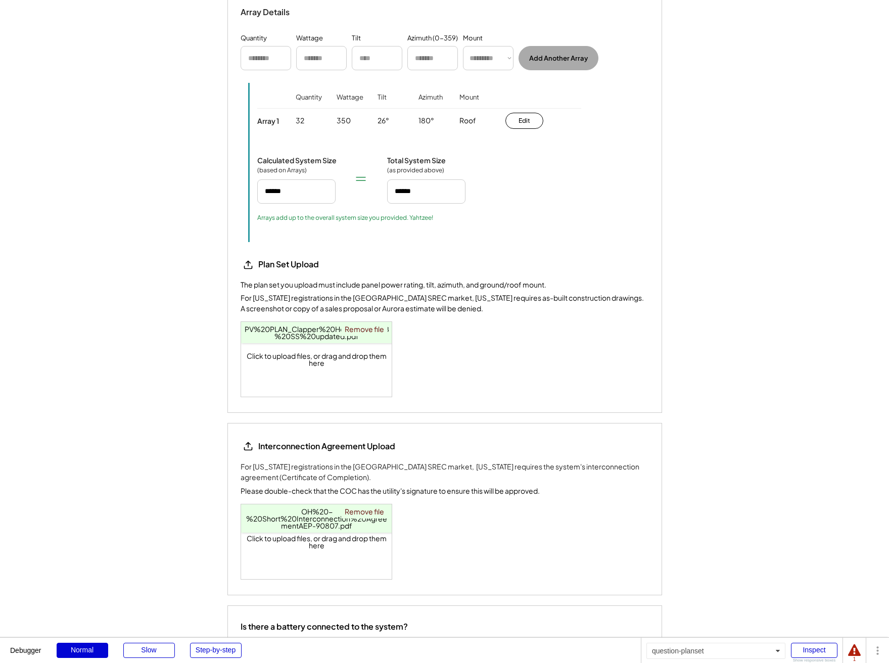
scroll to position [1660, 0]
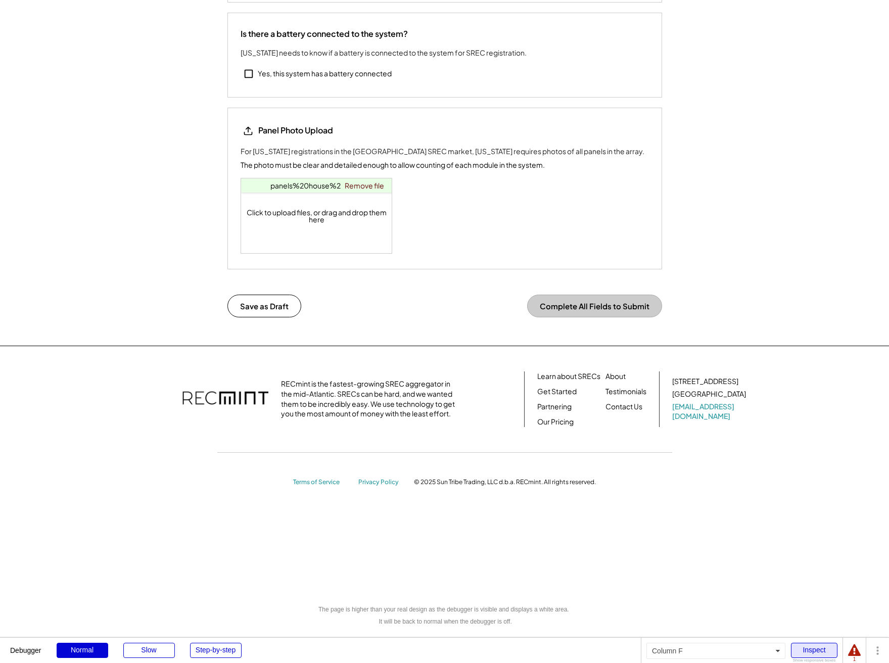
click at [805, 649] on div "Inspect" at bounding box center [814, 650] width 47 height 15
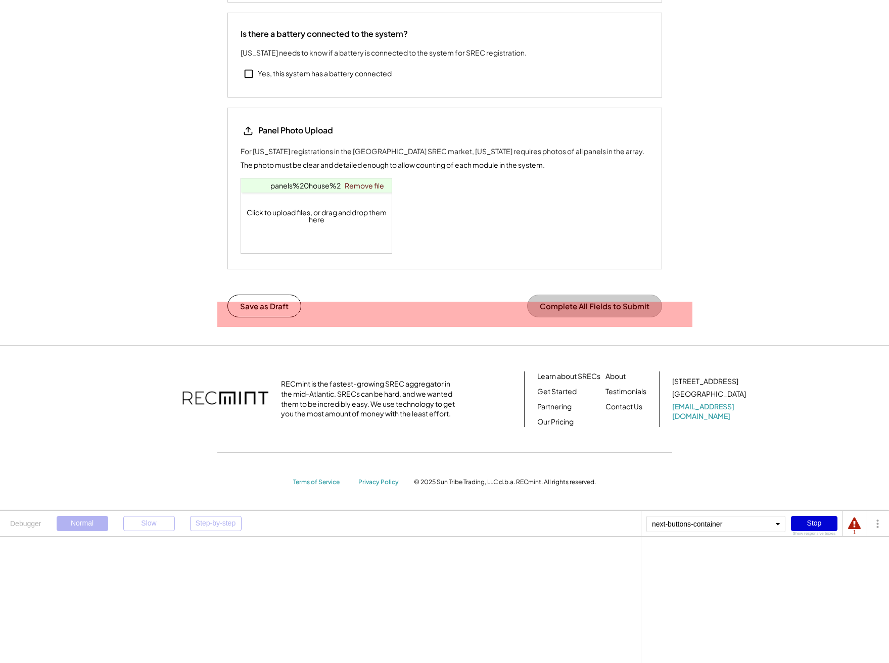
click at [564, 300] on button "Complete All Fields to Submit" at bounding box center [594, 306] width 135 height 23
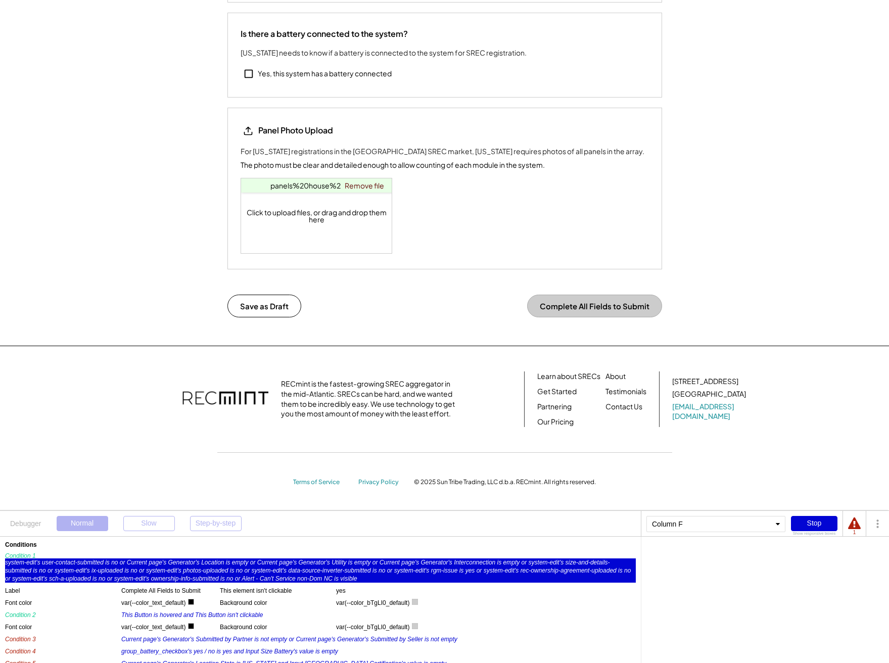
click at [432, 563] on div "system-edit's user-contact-submitted is no or Current page's Generator's Locati…" at bounding box center [320, 571] width 631 height 24
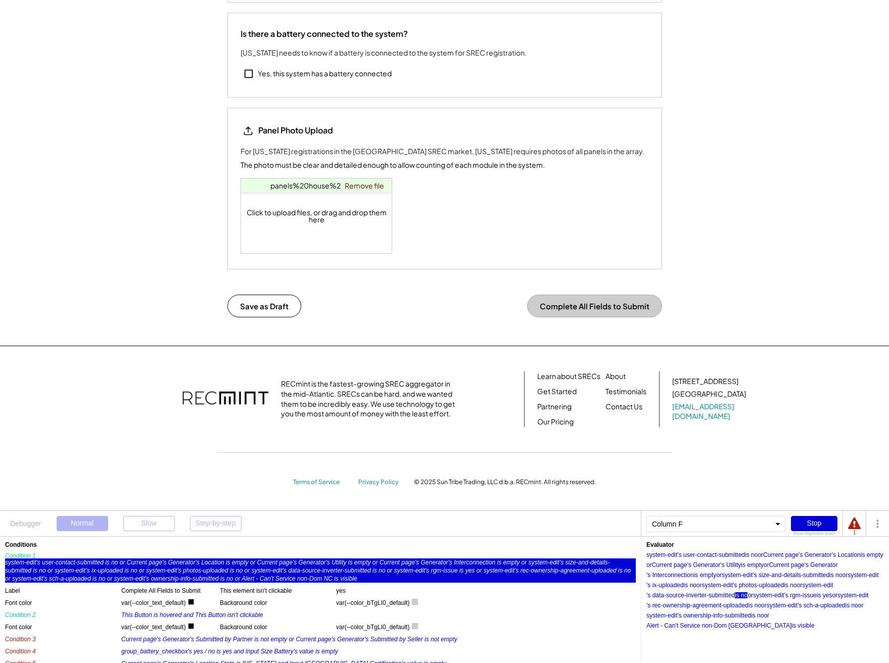
click at [736, 598] on div "is no" at bounding box center [741, 596] width 13 height 6
click at [797, 585] on div "is no" at bounding box center [790, 586] width 13 height 6
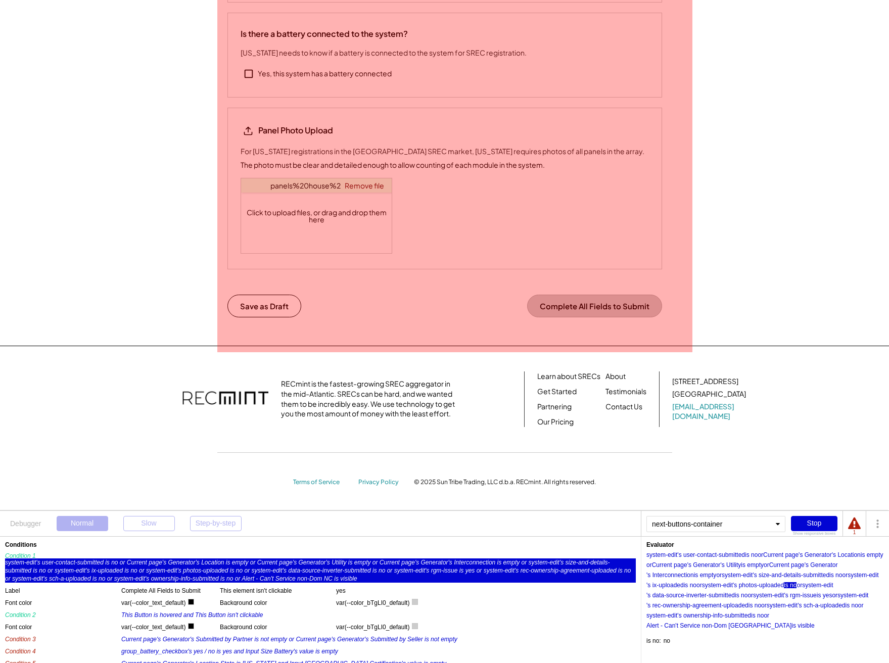
scroll to position [1464, 0]
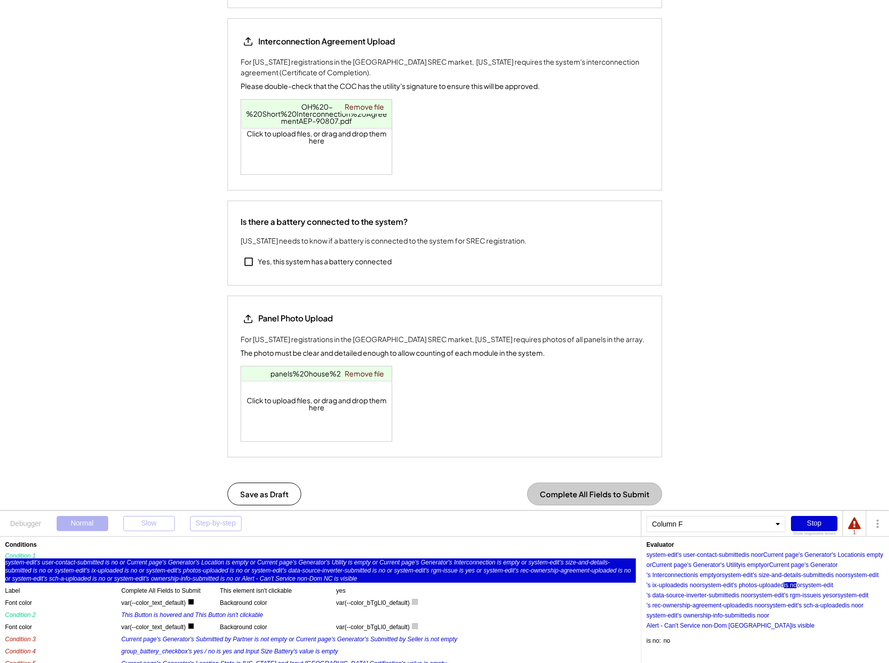
click at [797, 588] on div "is no" at bounding box center [790, 586] width 13 height 6
click at [784, 586] on div "'s photos-uploaded" at bounding box center [758, 586] width 51 height 6
click at [797, 585] on div "is no" at bounding box center [790, 586] width 13 height 6
click at [747, 595] on div "is no" at bounding box center [741, 596] width 13 height 6
click at [764, 604] on div "or" at bounding box center [765, 606] width 6 height 6
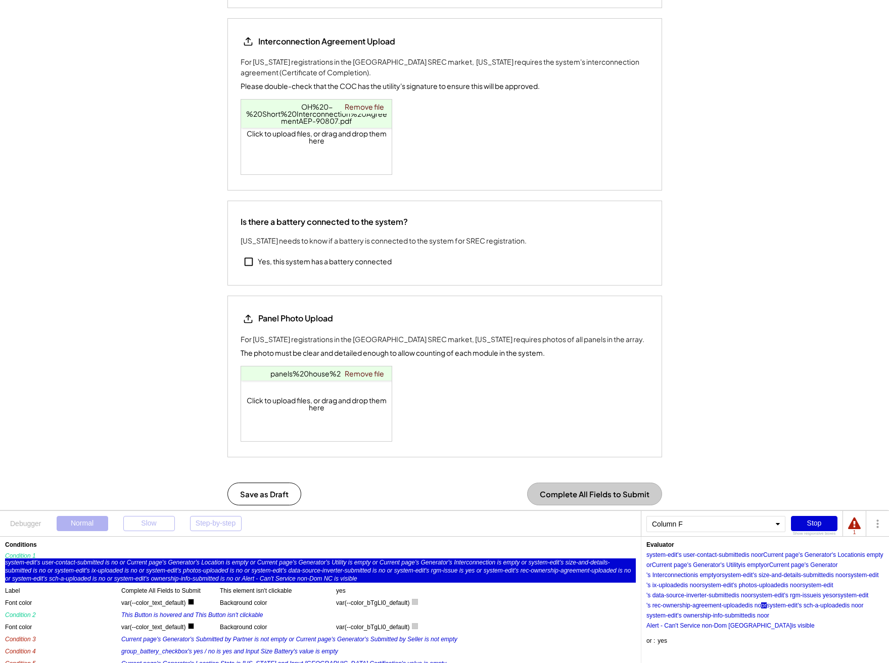
click at [763, 605] on div "or" at bounding box center [765, 606] width 6 height 6
click at [760, 606] on div "is no" at bounding box center [755, 606] width 13 height 6
click at [857, 608] on div "is no" at bounding box center [851, 606] width 13 height 6
click at [762, 607] on div "is no" at bounding box center [755, 606] width 13 height 6
click at [830, 595] on div "is yes" at bounding box center [825, 596] width 16 height 6
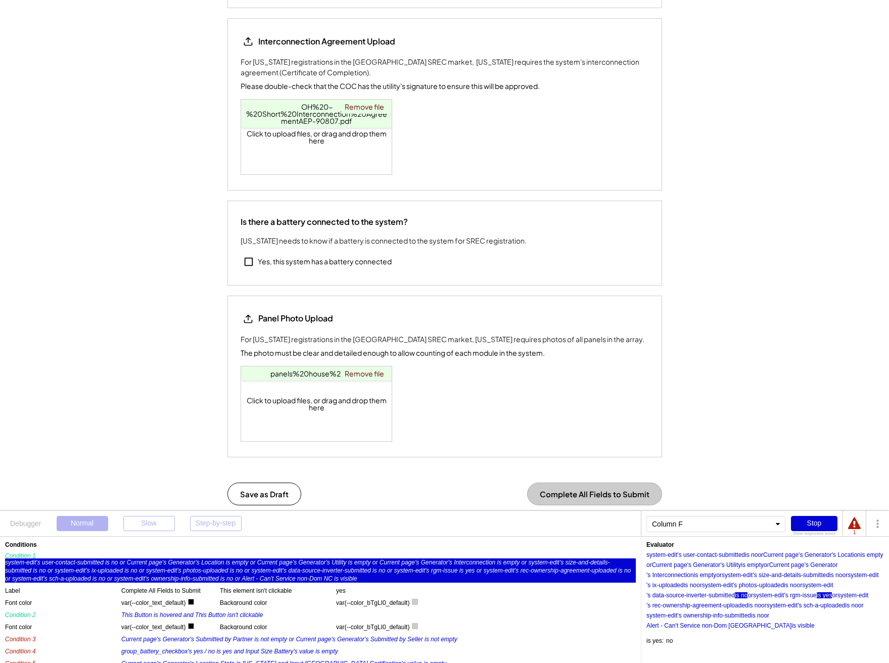
click at [746, 595] on div "is no" at bounding box center [741, 596] width 13 height 6
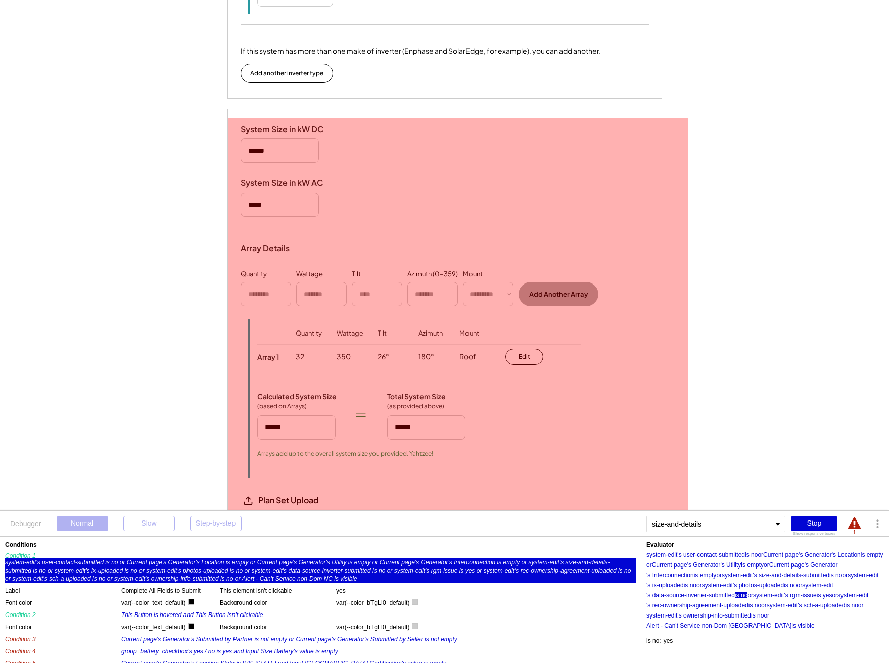
scroll to position [486, 0]
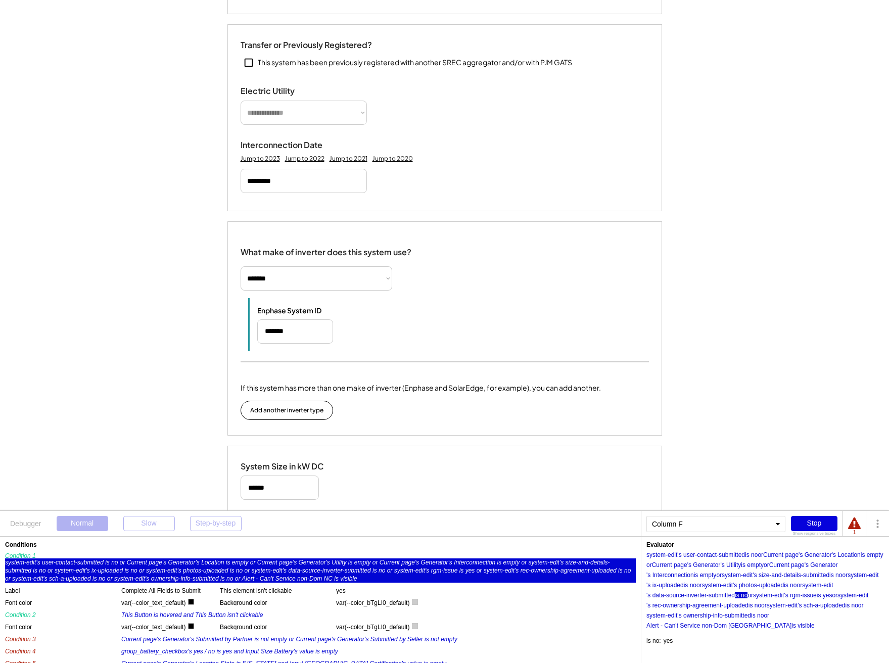
click at [833, 524] on div "Stop" at bounding box center [814, 523] width 47 height 15
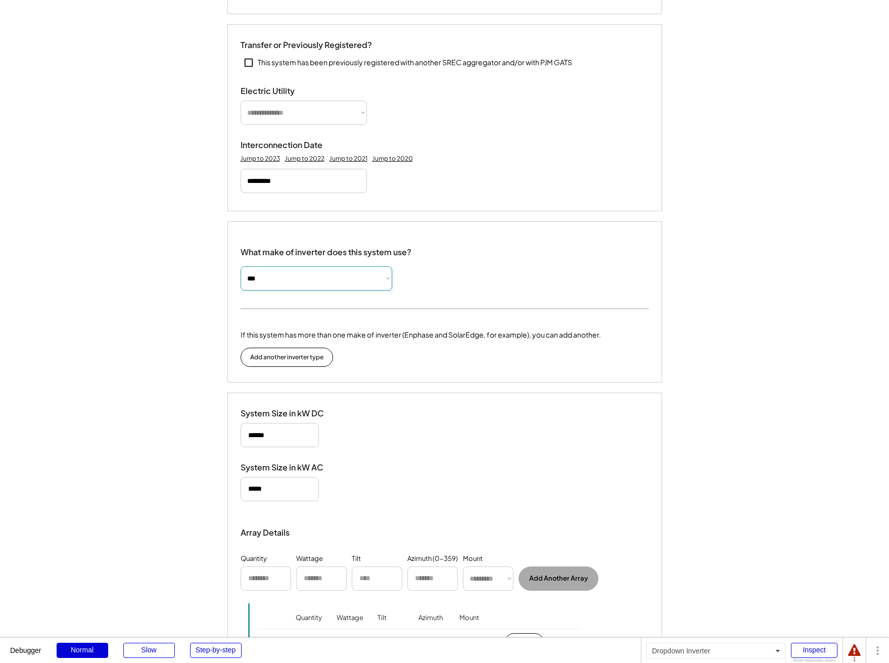
select select "*********"
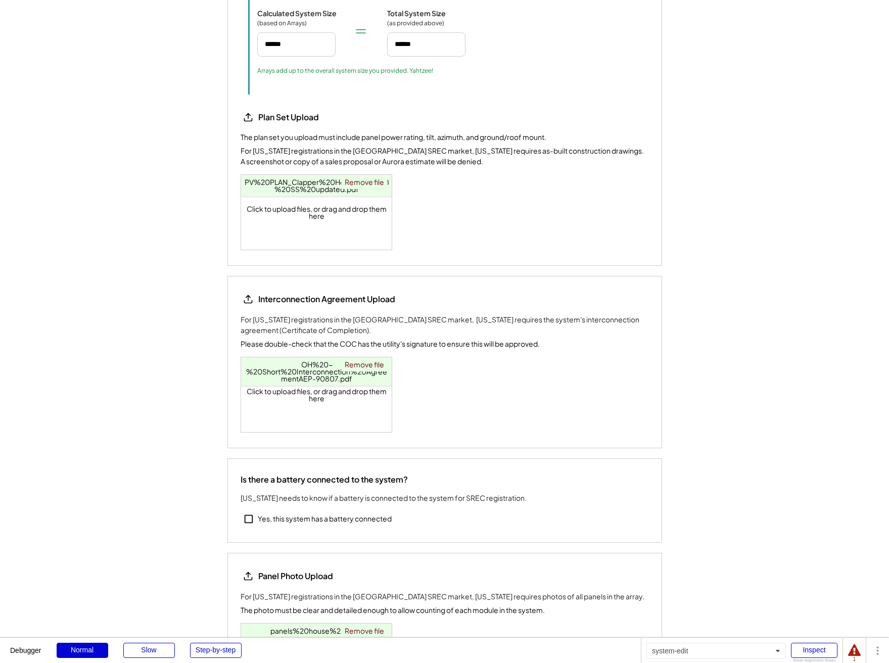
scroll to position [1141, 0]
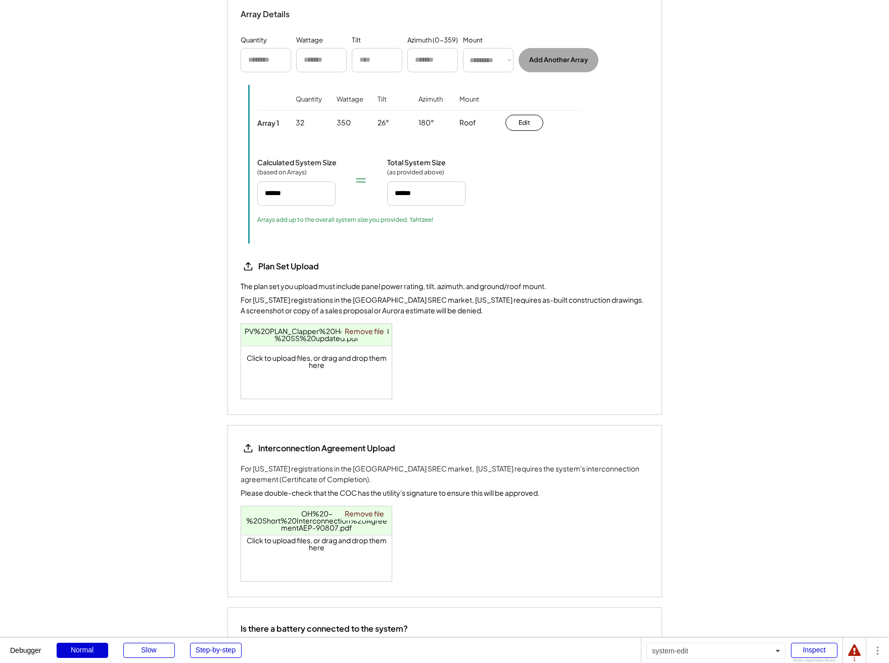
click at [788, 348] on div "**********" at bounding box center [444, 58] width 889 height 2399
click at [802, 648] on div "Inspect" at bounding box center [814, 650] width 47 height 15
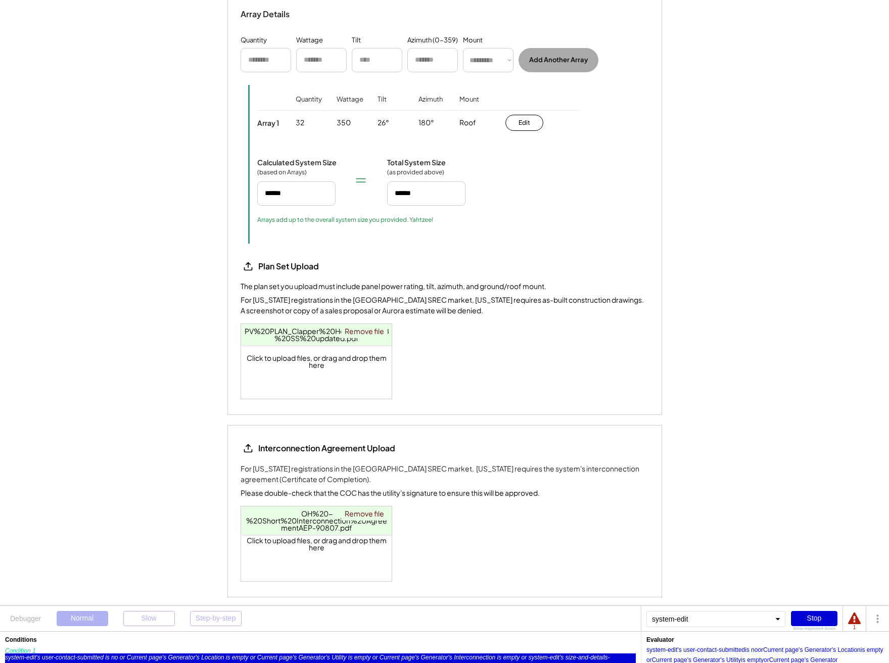
scroll to position [1742, 0]
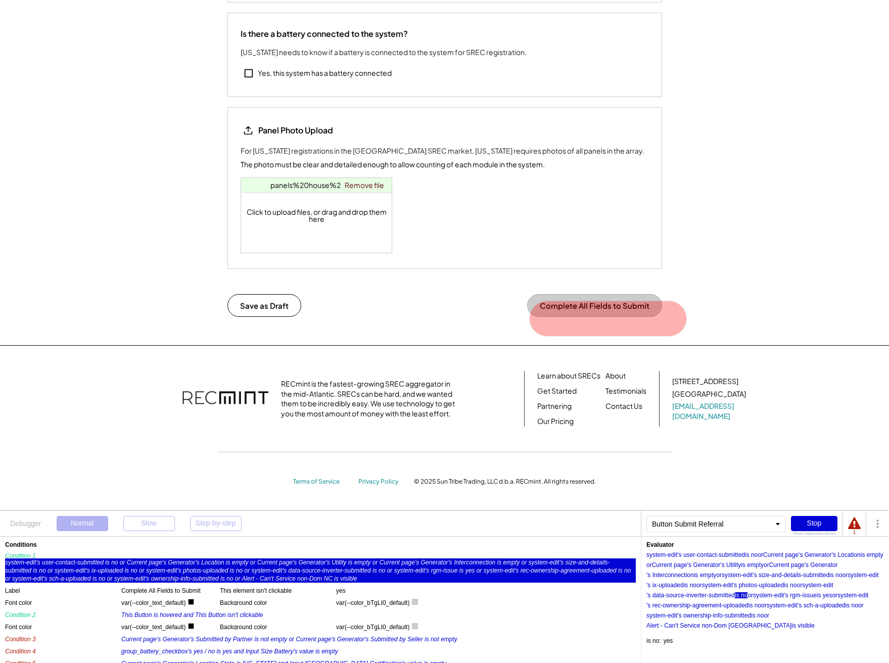
click at [631, 303] on button "Complete All Fields to Submit" at bounding box center [594, 305] width 135 height 23
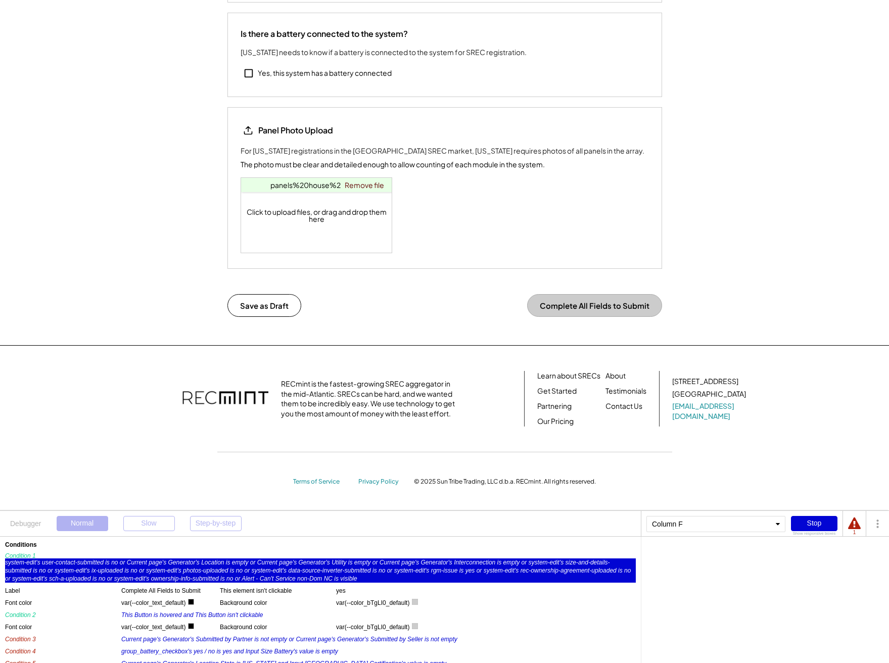
click at [453, 575] on div "system-edit's user-contact-submitted is no or Current page's Generator's Locati…" at bounding box center [320, 571] width 631 height 24
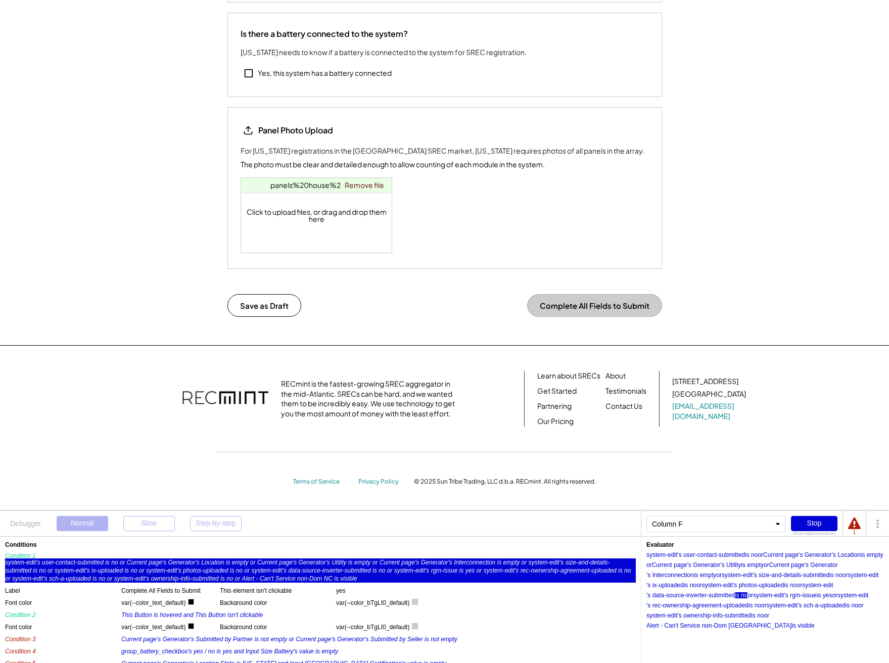
click at [743, 595] on div "is no" at bounding box center [741, 596] width 13 height 6
click at [797, 587] on div "is no" at bounding box center [790, 586] width 13 height 6
click at [697, 588] on div "is no" at bounding box center [690, 586] width 13 height 6
click at [838, 576] on div "is no" at bounding box center [836, 575] width 13 height 6
click at [707, 576] on div "is empty" at bounding box center [705, 575] width 23 height 6
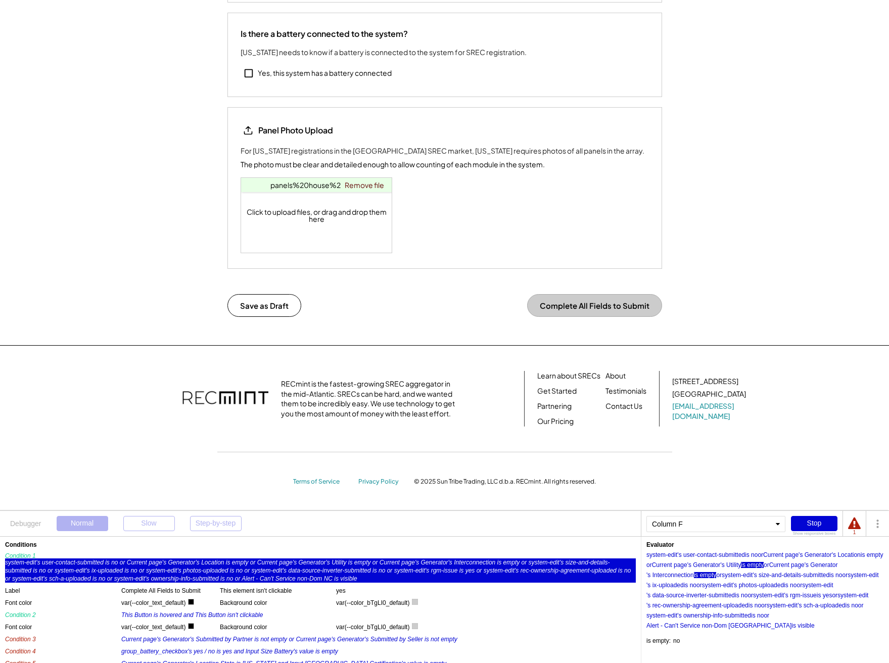
click at [764, 564] on div "is empty" at bounding box center [752, 565] width 23 height 6
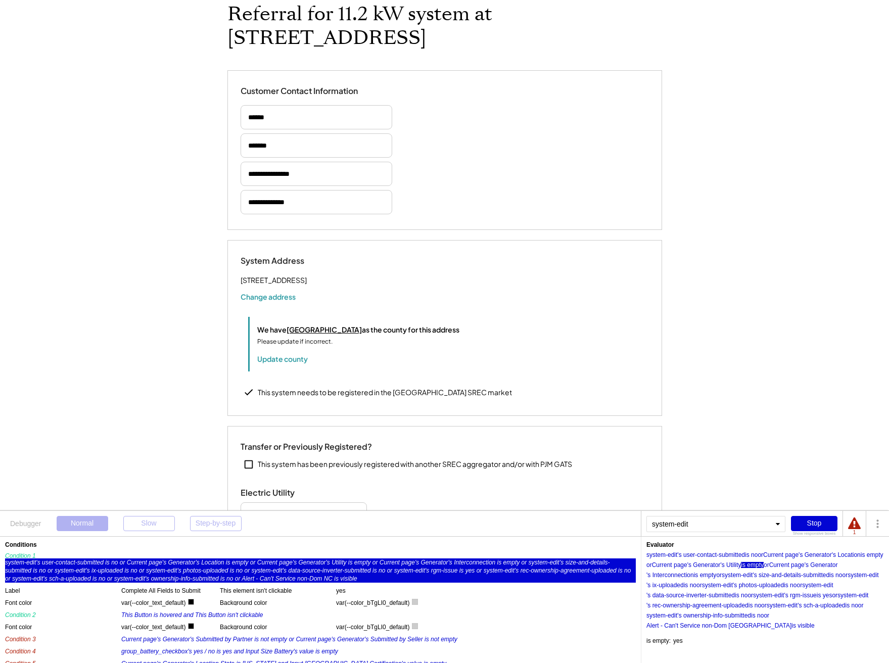
scroll to position [438, 0]
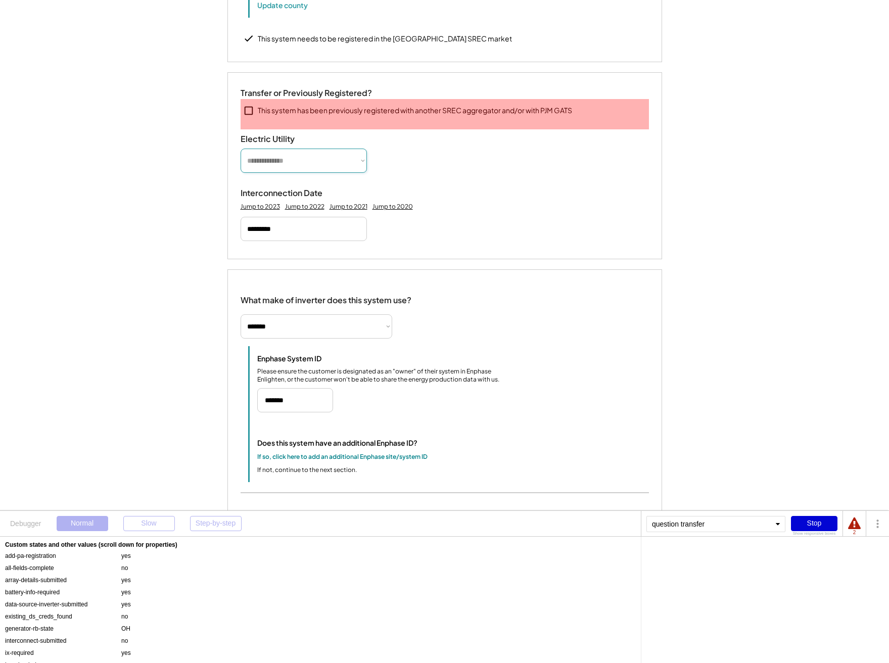
scroll to position [0, 0]
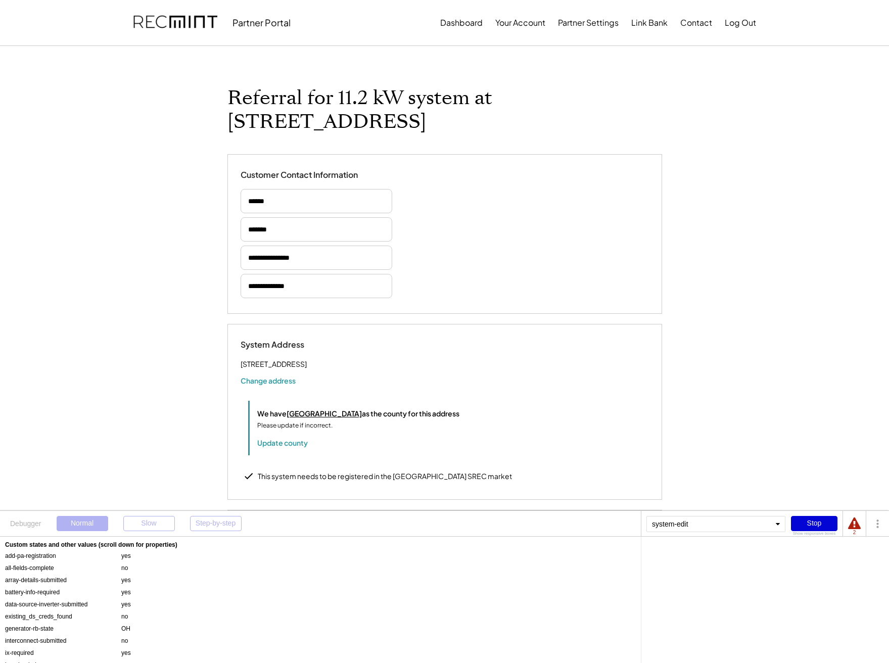
click at [829, 522] on div "Stop" at bounding box center [814, 523] width 47 height 15
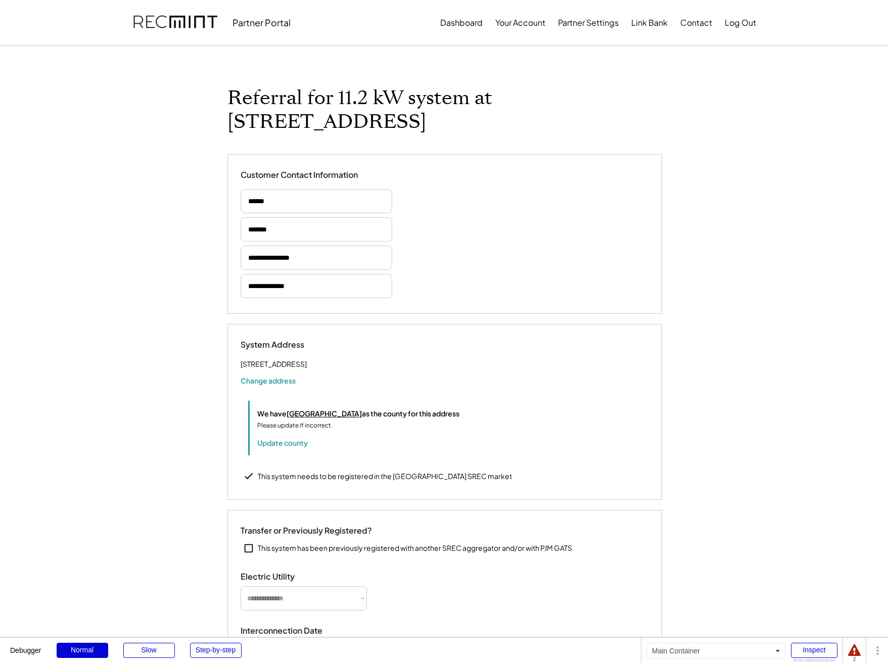
click at [470, 22] on button "Dashboard" at bounding box center [461, 23] width 42 height 20
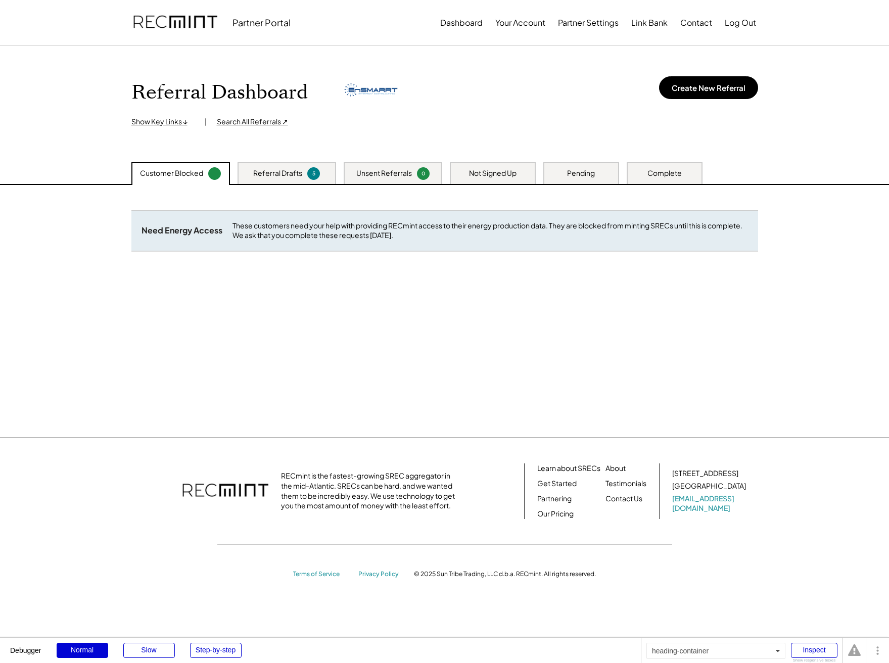
scroll to position [2, 0]
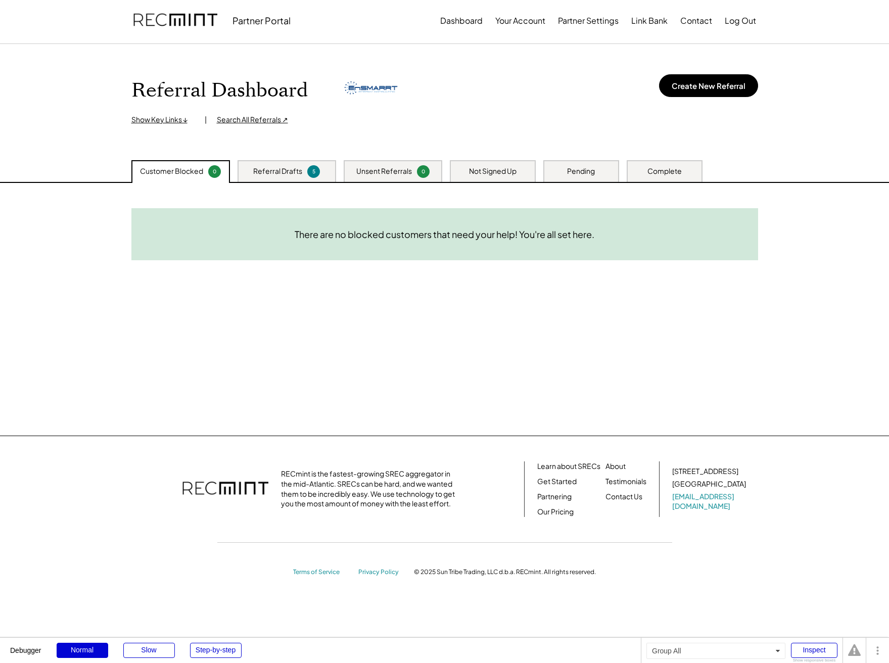
click at [262, 165] on div "Referral Drafts 5" at bounding box center [287, 171] width 99 height 22
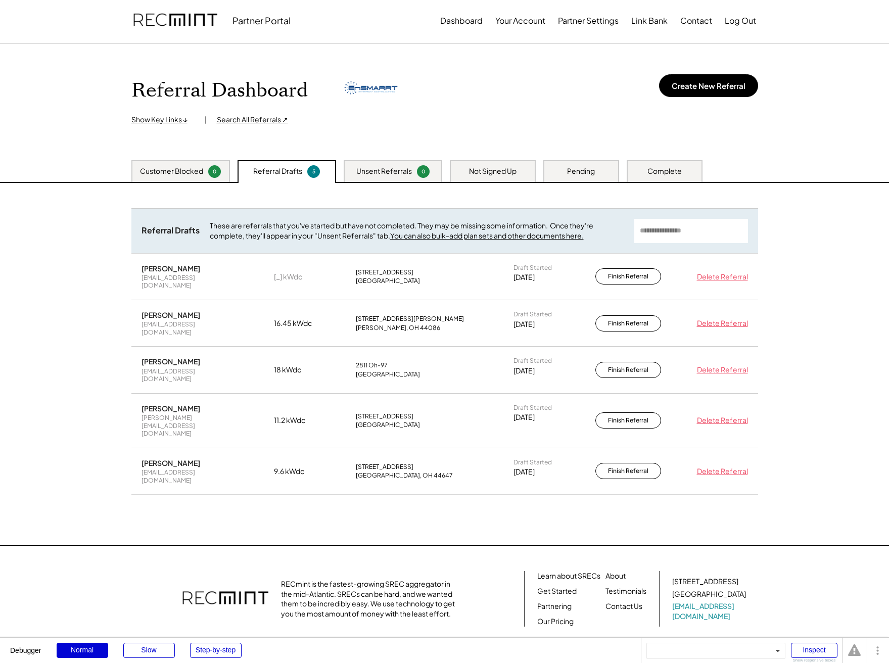
click at [499, 354] on div "[PERSON_NAME] [EMAIL_ADDRESS][DOMAIN_NAME] 18 kWdc 2811 Oh-97 [GEOGRAPHIC_DATA]…" at bounding box center [444, 370] width 627 height 46
click at [620, 463] on button "Finish Referral" at bounding box center [629, 471] width 66 height 16
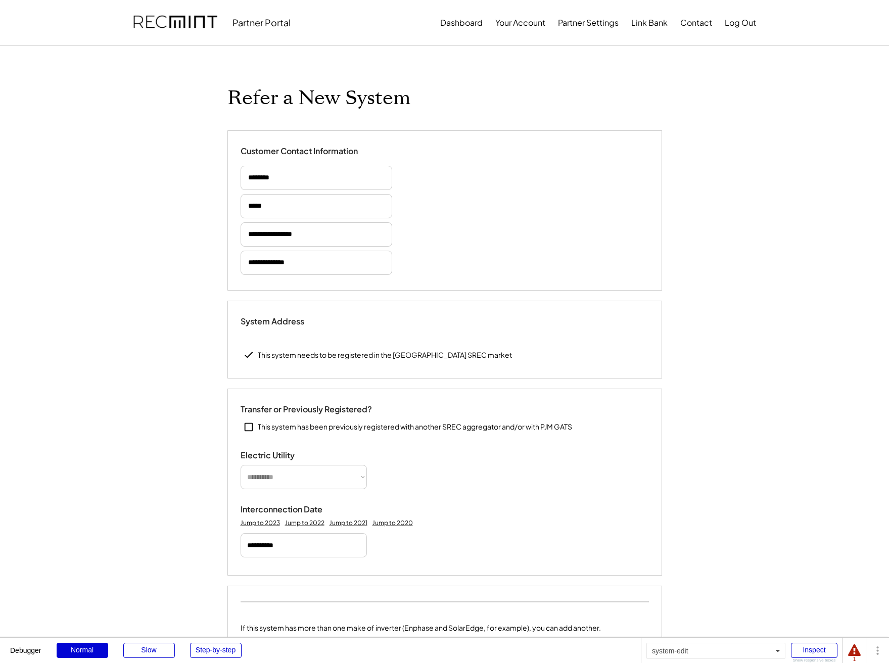
type input "*****"
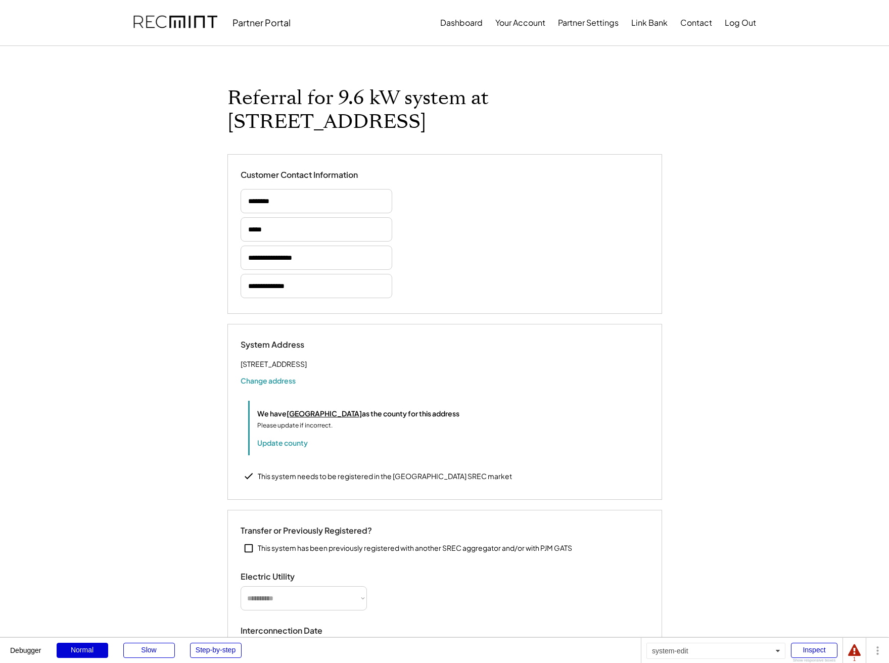
select select "**********"
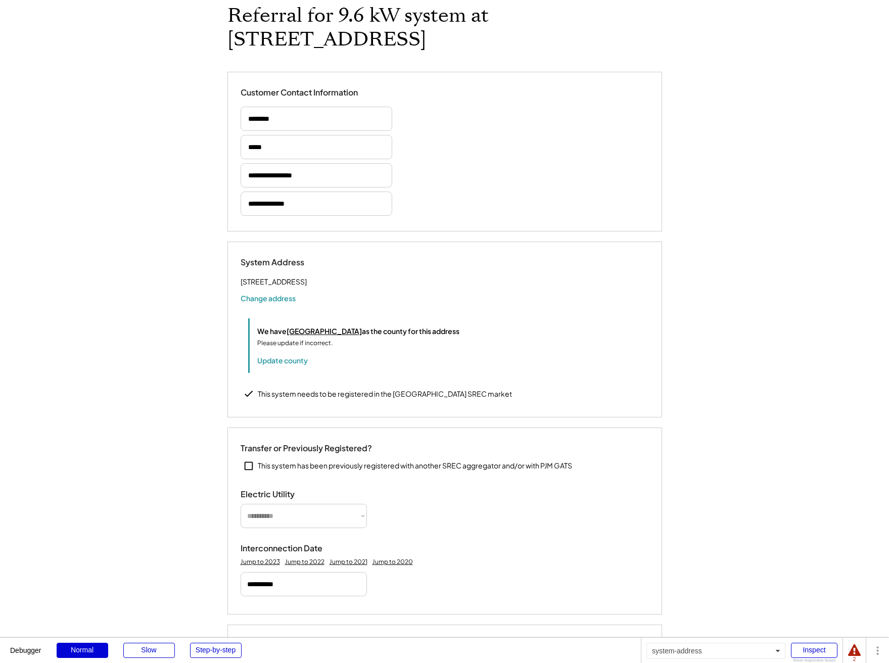
scroll to position [157, 0]
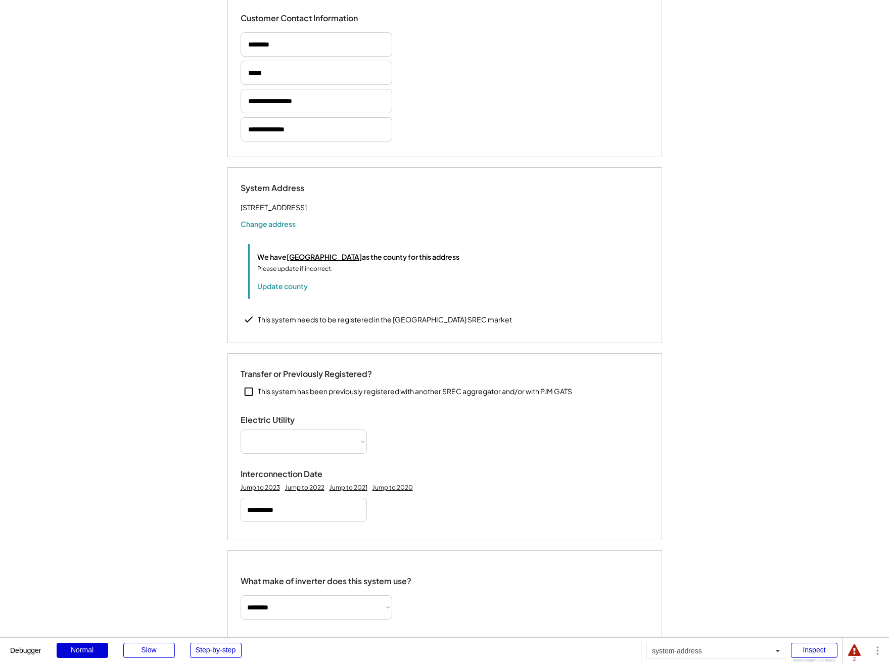
select select "**********"
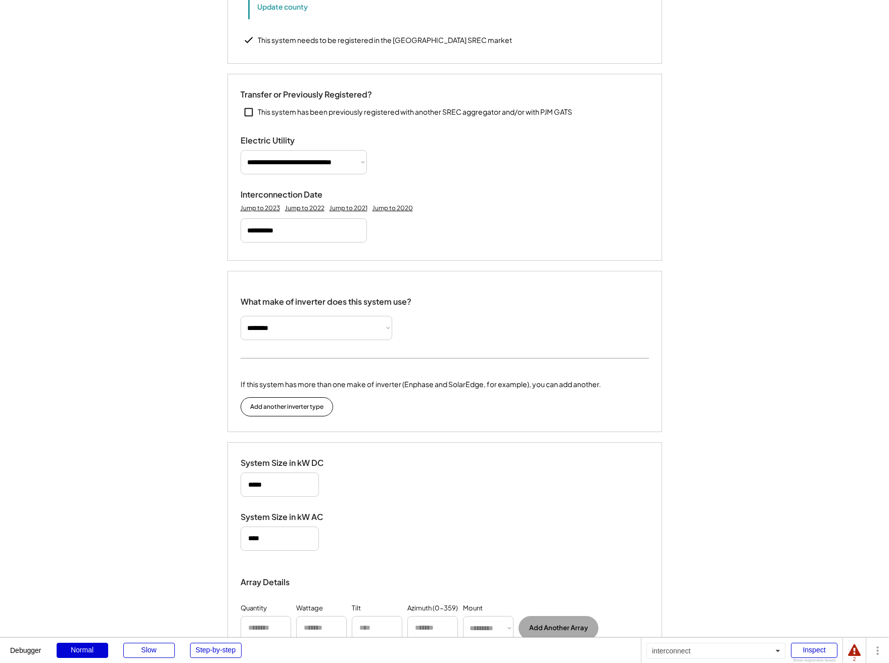
scroll to position [694, 0]
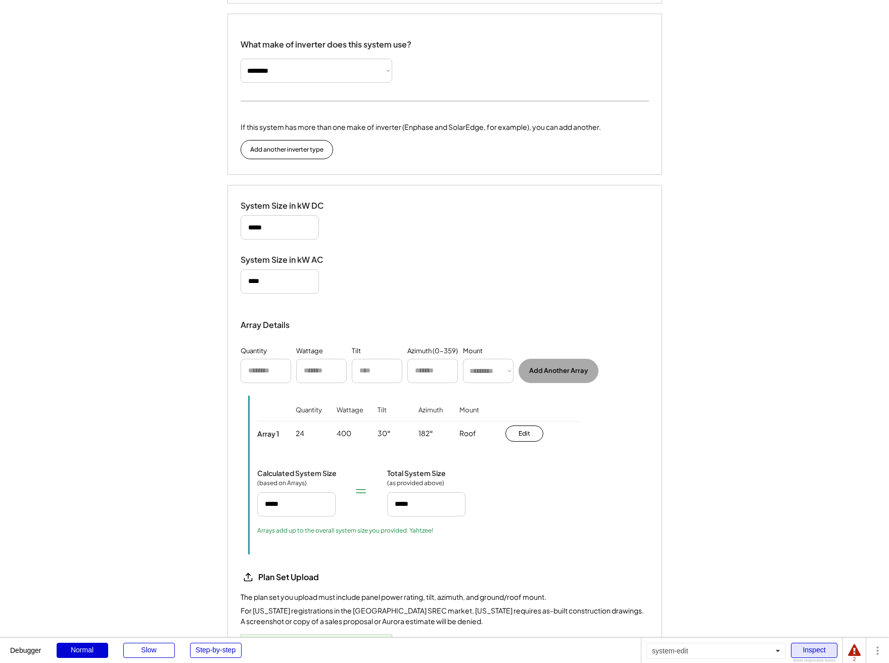
click at [819, 652] on div "Inspect" at bounding box center [814, 650] width 47 height 15
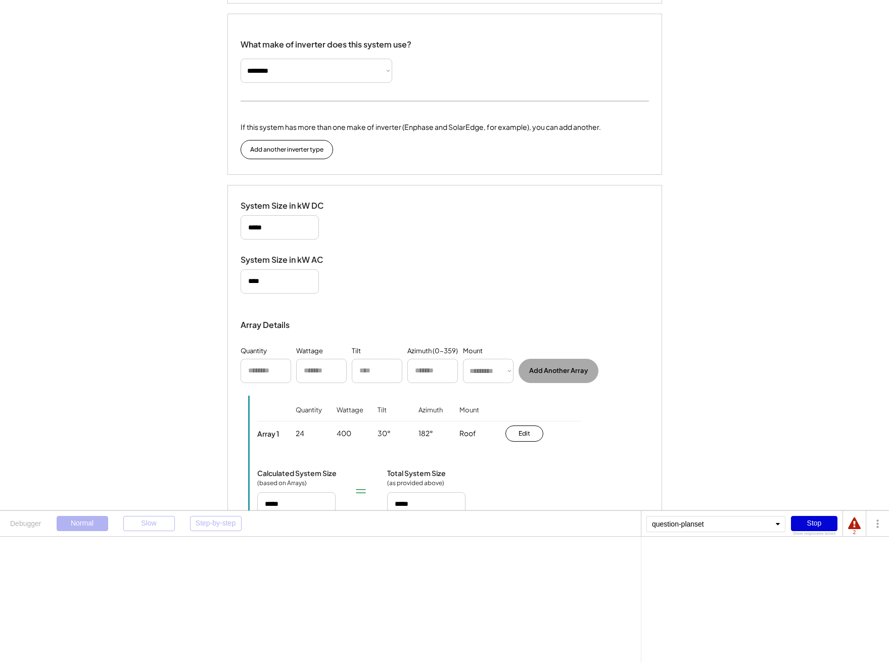
scroll to position [1607, 0]
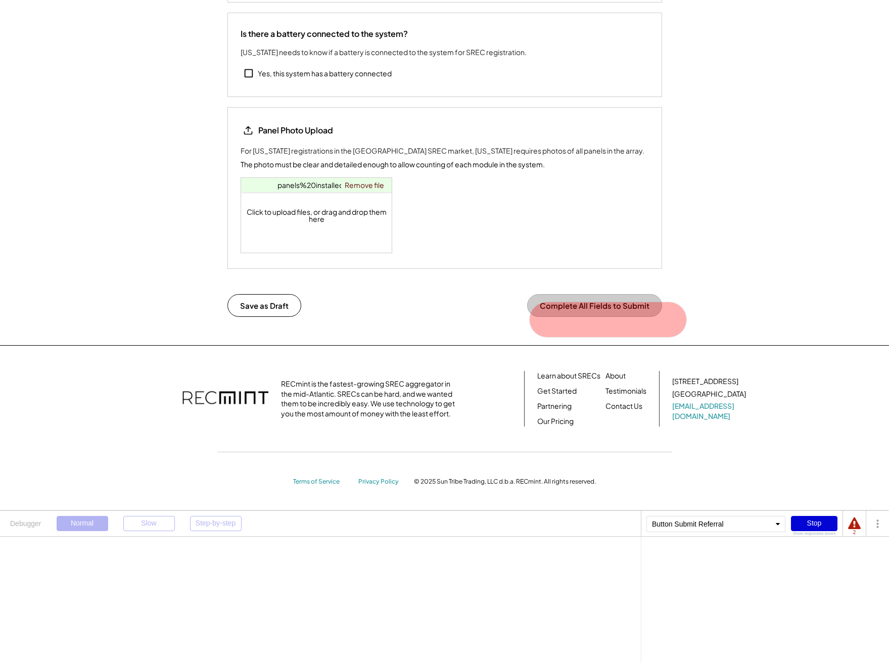
click at [571, 312] on button "Complete All Fields to Submit" at bounding box center [594, 305] width 135 height 23
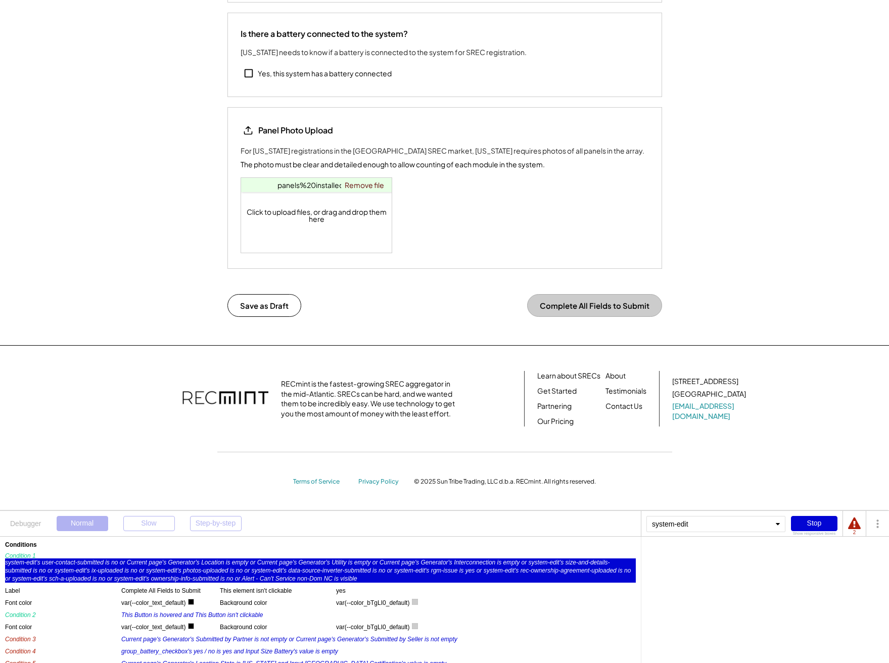
click at [101, 572] on div "system-edit's user-contact-submitted is no or Current page's Generator's Locati…" at bounding box center [320, 571] width 631 height 24
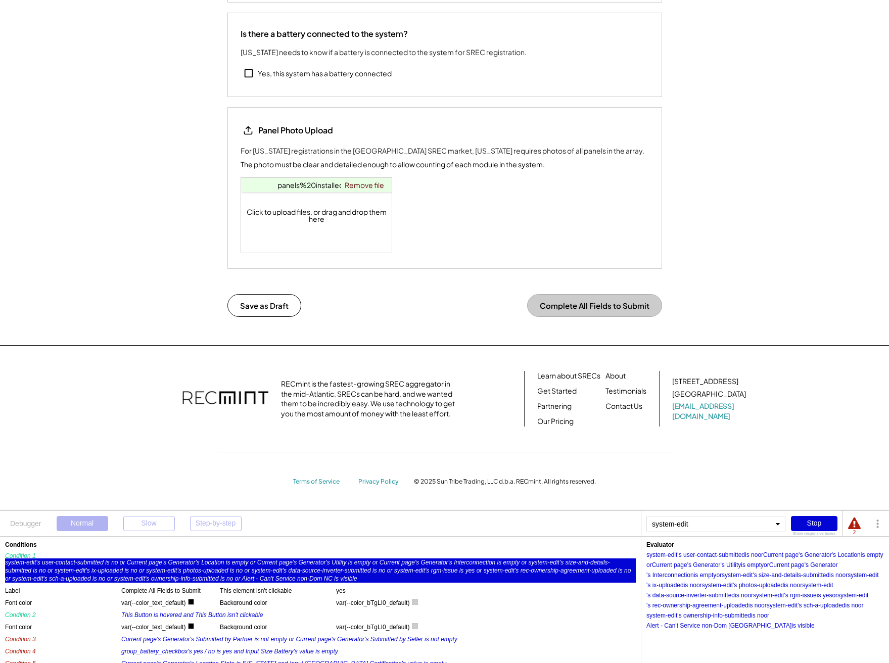
click at [741, 599] on div "is no" at bounding box center [741, 596] width 13 height 6
click at [815, 527] on div "Stop" at bounding box center [814, 523] width 47 height 15
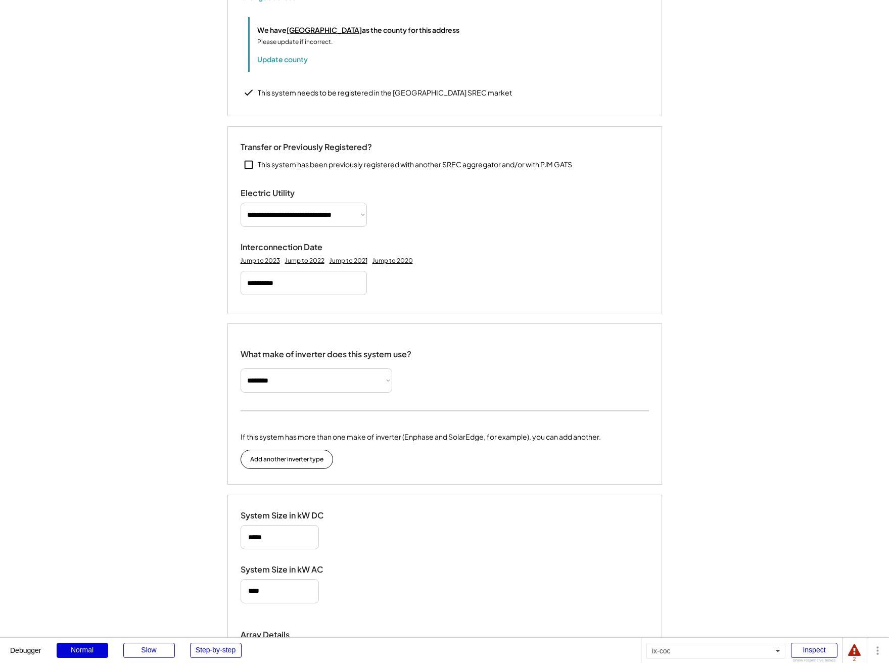
scroll to position [0, 0]
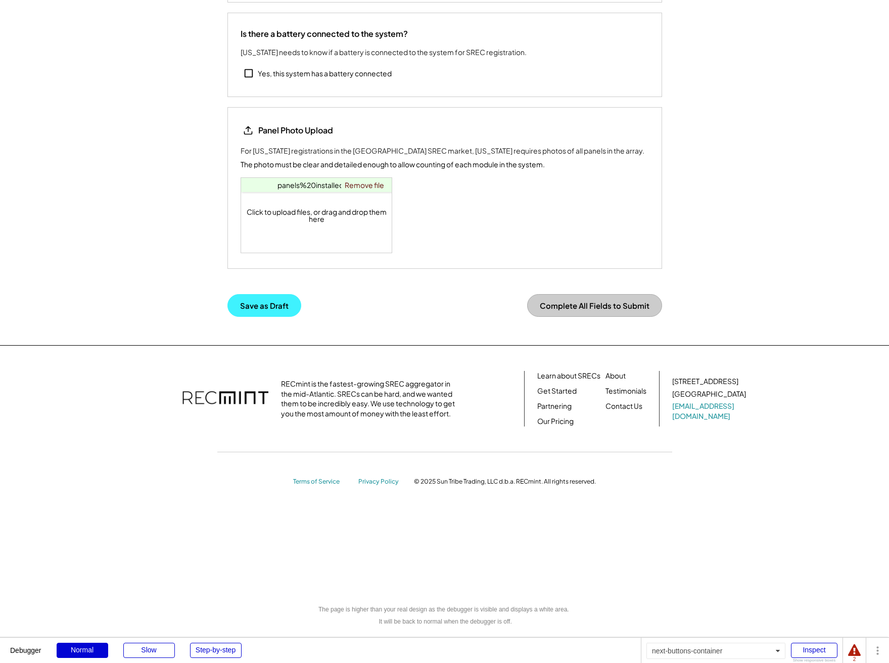
scroll to position [1605, 0]
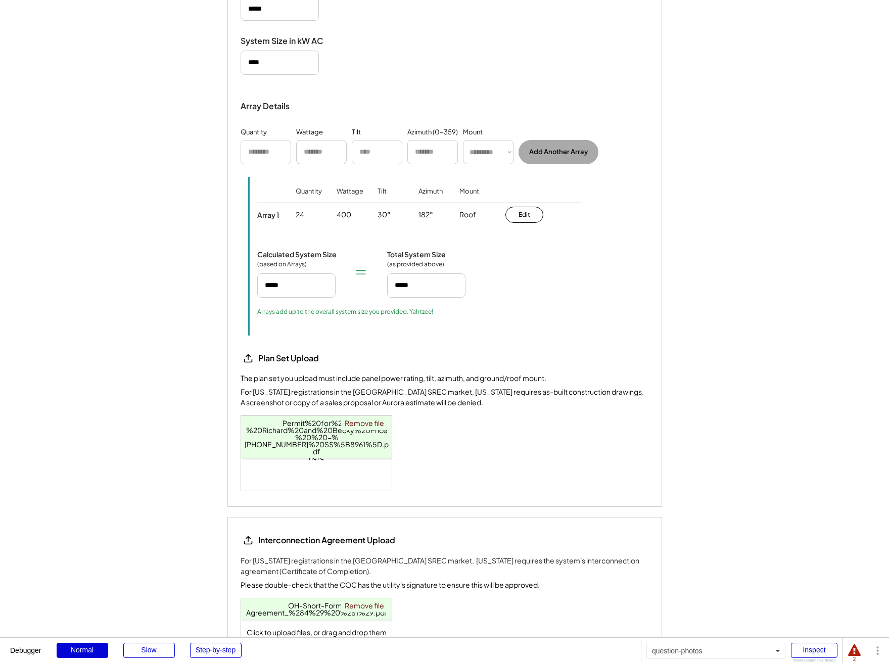
scroll to position [0, 0]
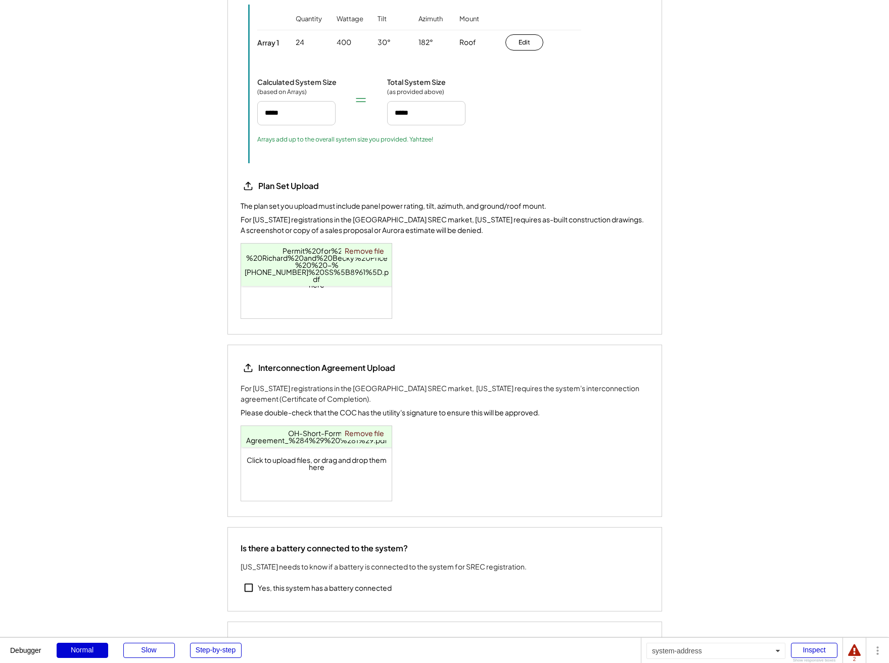
scroll to position [1607, 0]
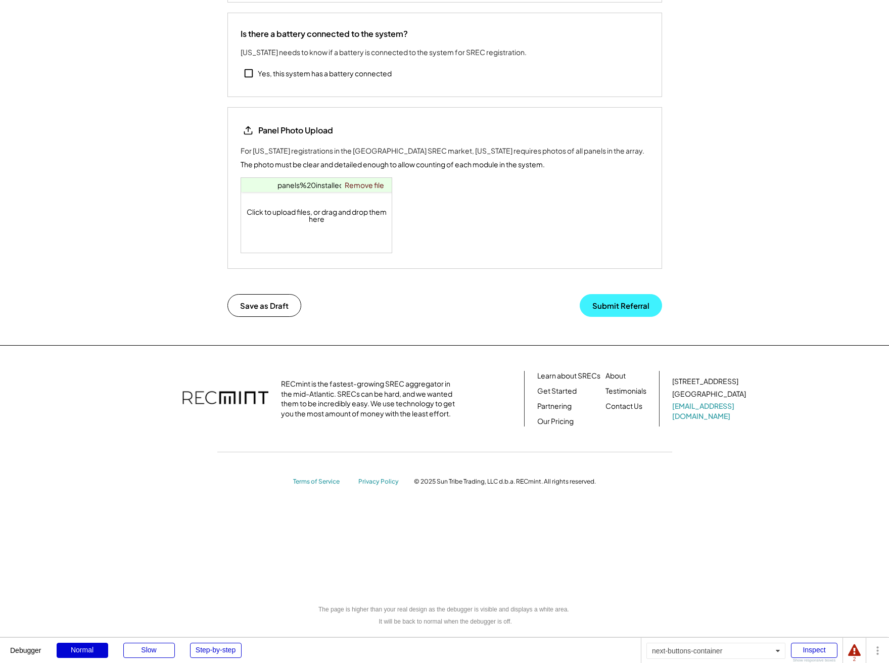
click at [619, 302] on button "Submit Referral" at bounding box center [621, 305] width 82 height 23
type input "*******"
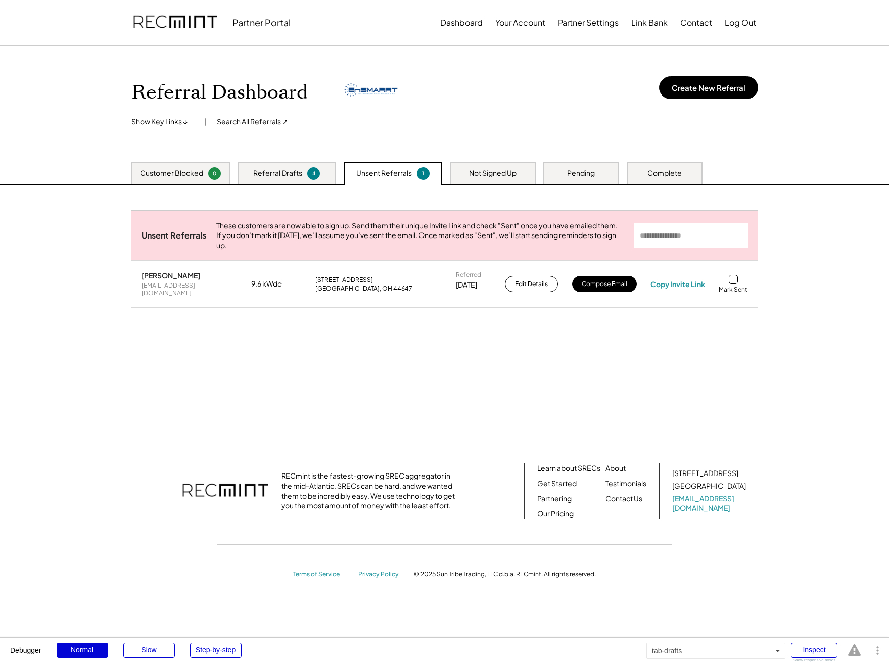
click at [297, 167] on div "Referral Drafts 4" at bounding box center [287, 173] width 99 height 22
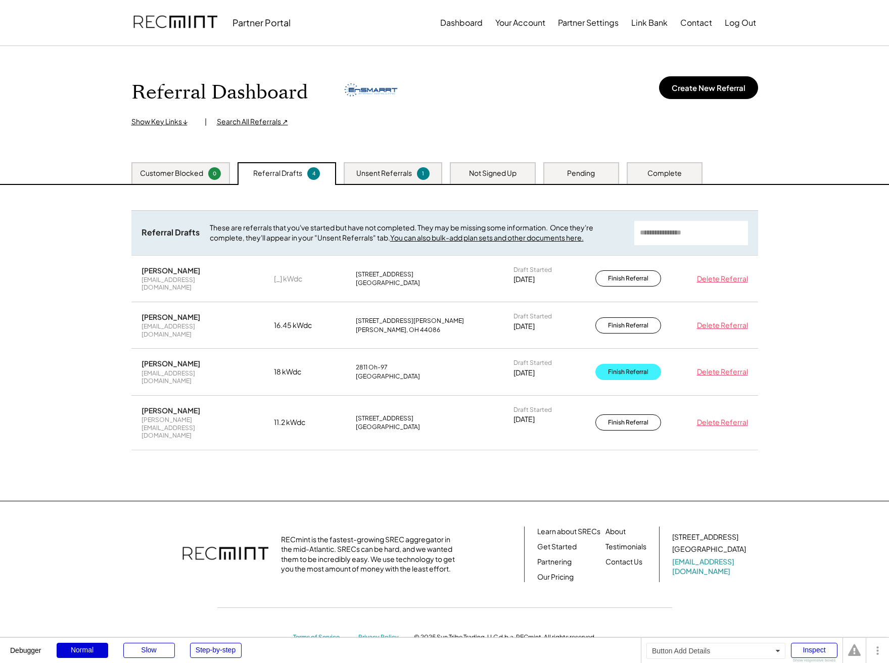
click at [633, 364] on button "Finish Referral" at bounding box center [629, 372] width 66 height 16
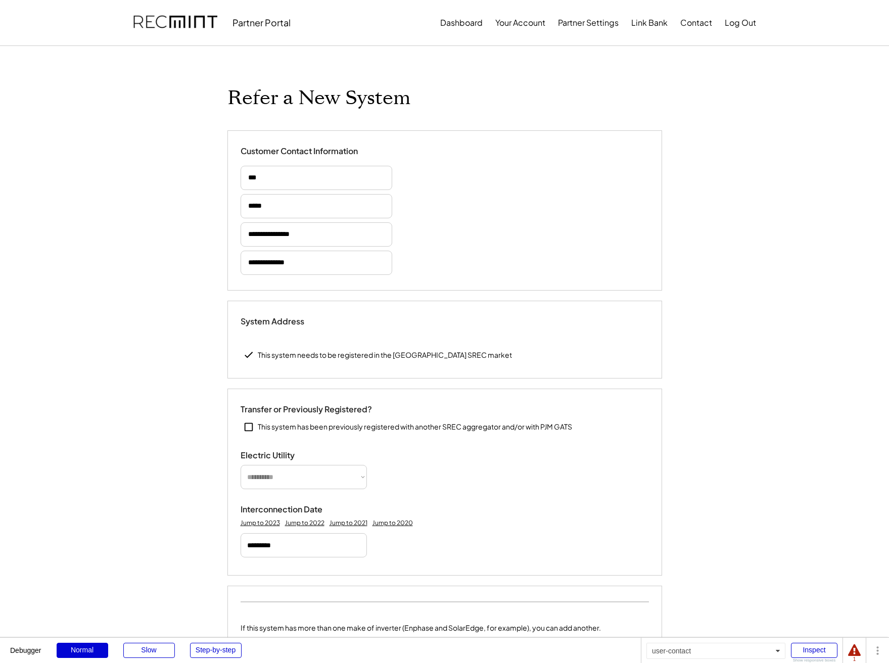
type input "******"
select select "**********"
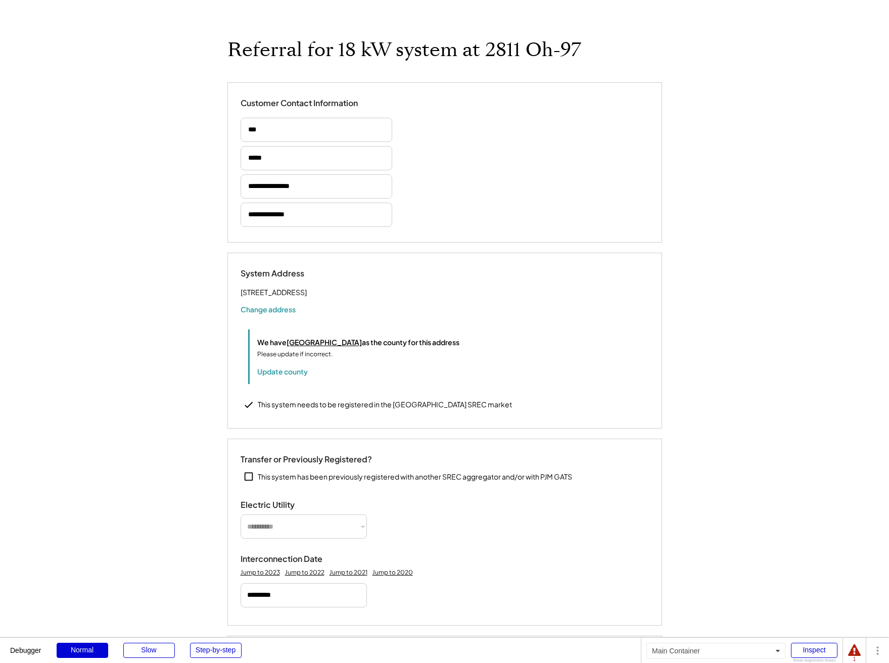
scroll to position [50, 0]
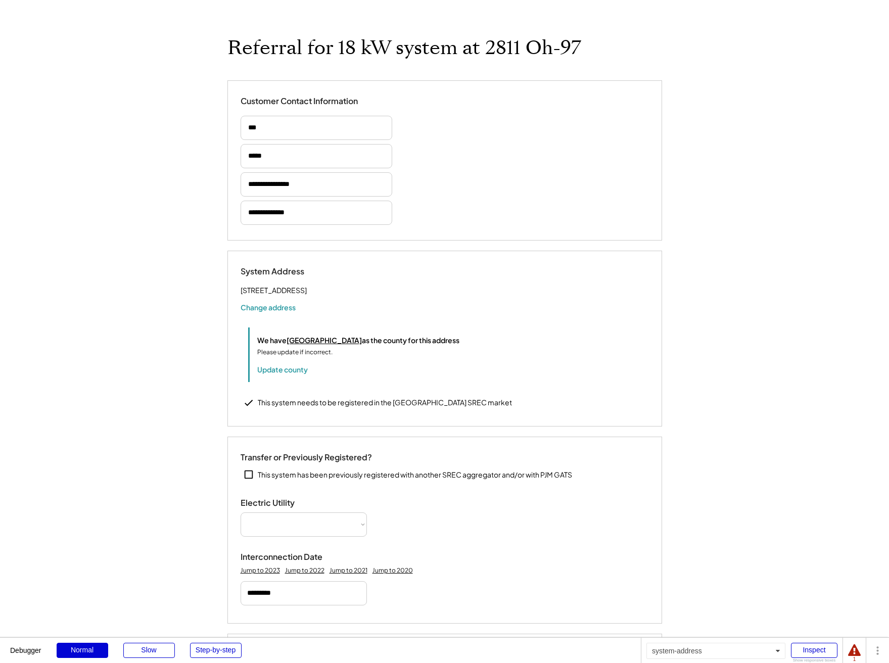
select select "**********"
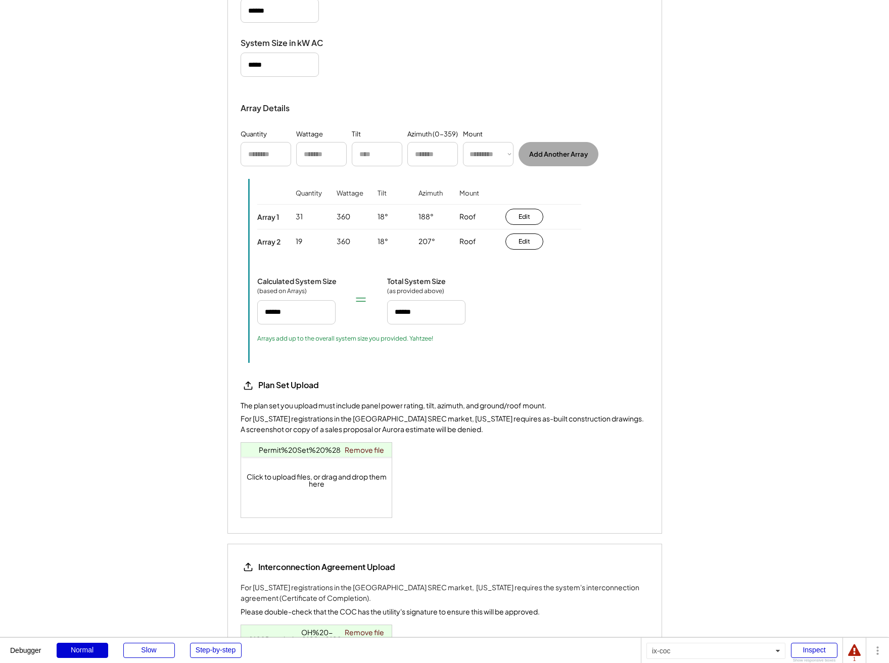
scroll to position [596, 0]
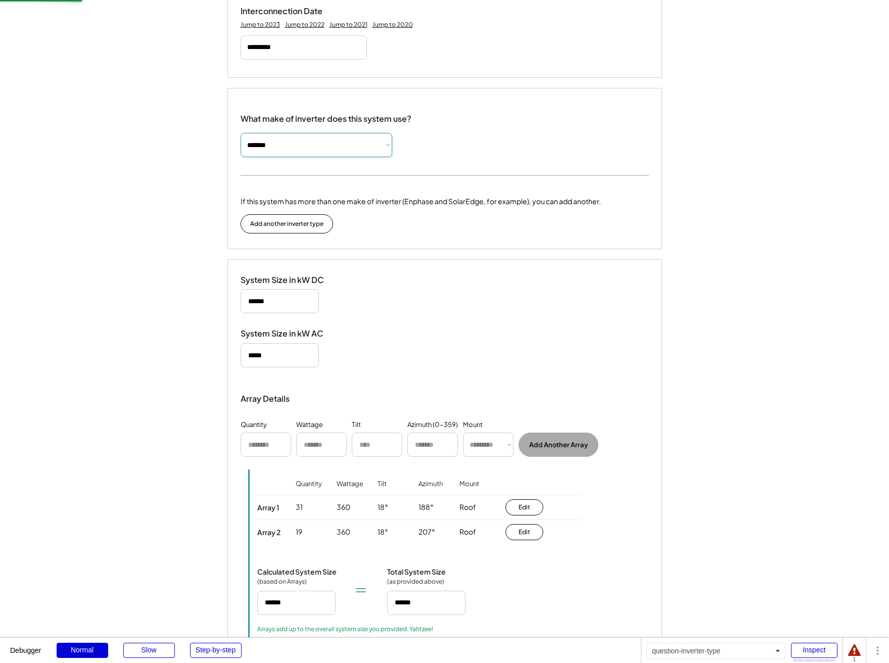
select select "**********"
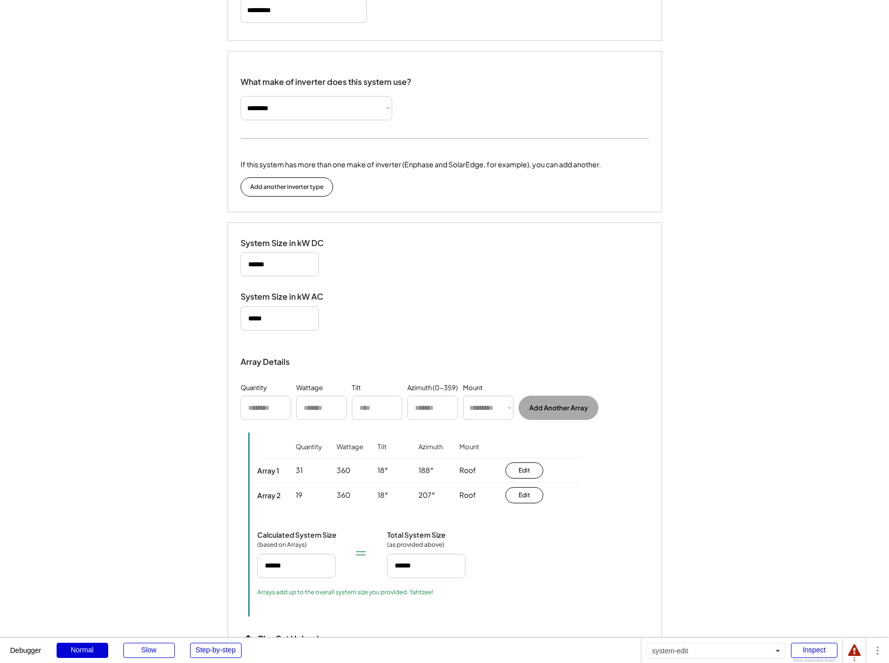
scroll to position [294, 0]
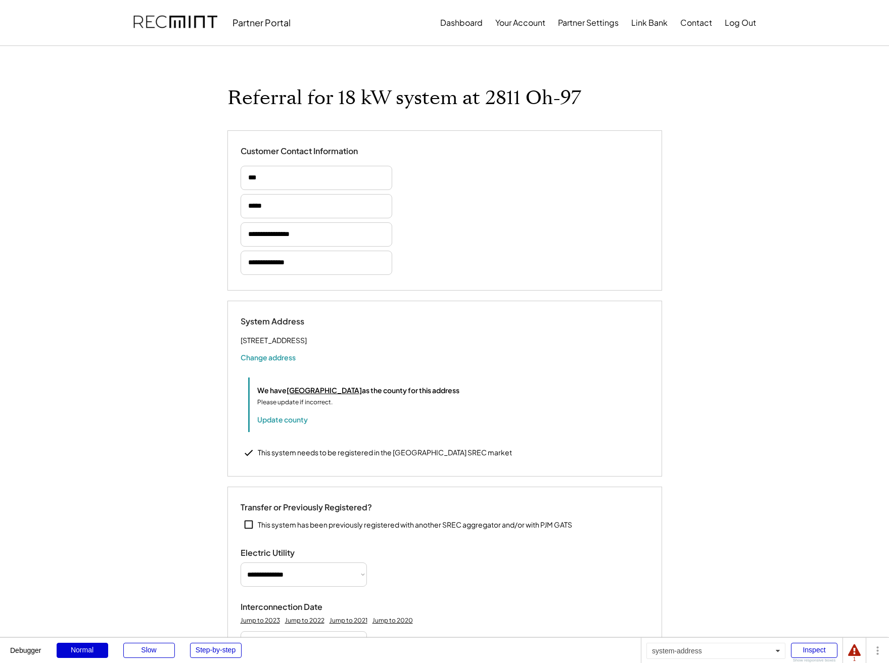
scroll to position [1608, 0]
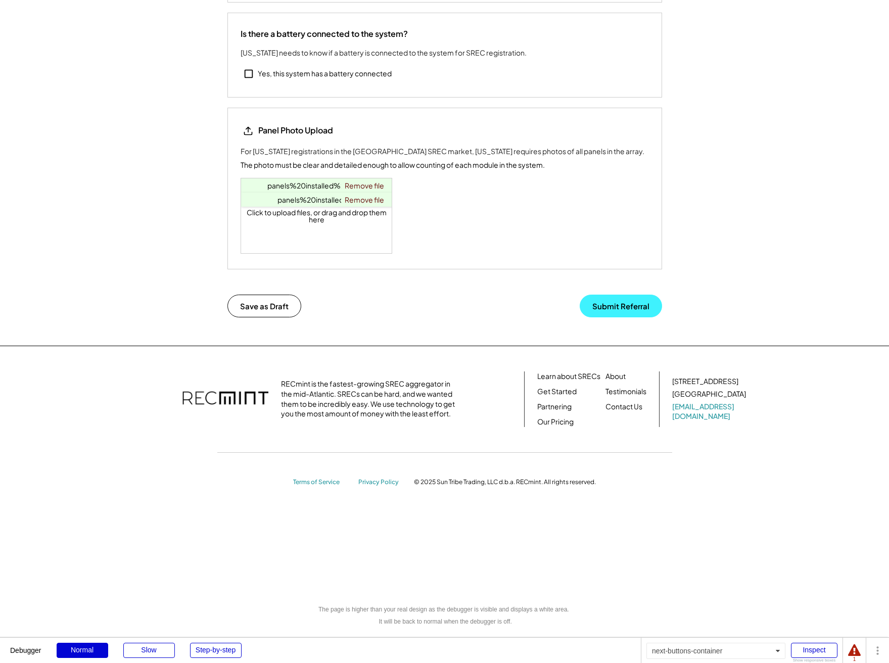
click at [637, 309] on button "Submit Referral" at bounding box center [621, 306] width 82 height 23
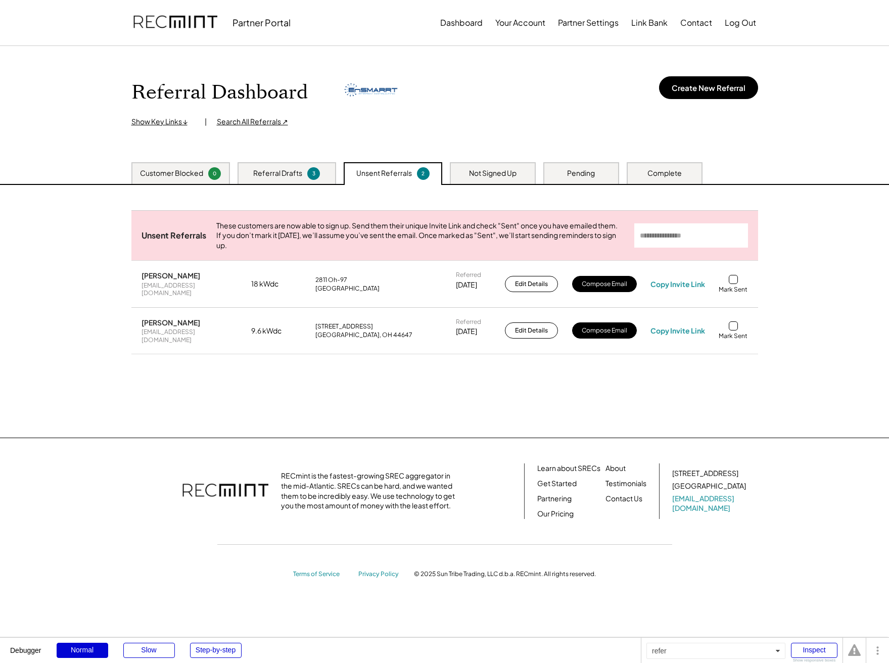
click at [263, 179] on div "Referral Drafts 3" at bounding box center [287, 173] width 99 height 22
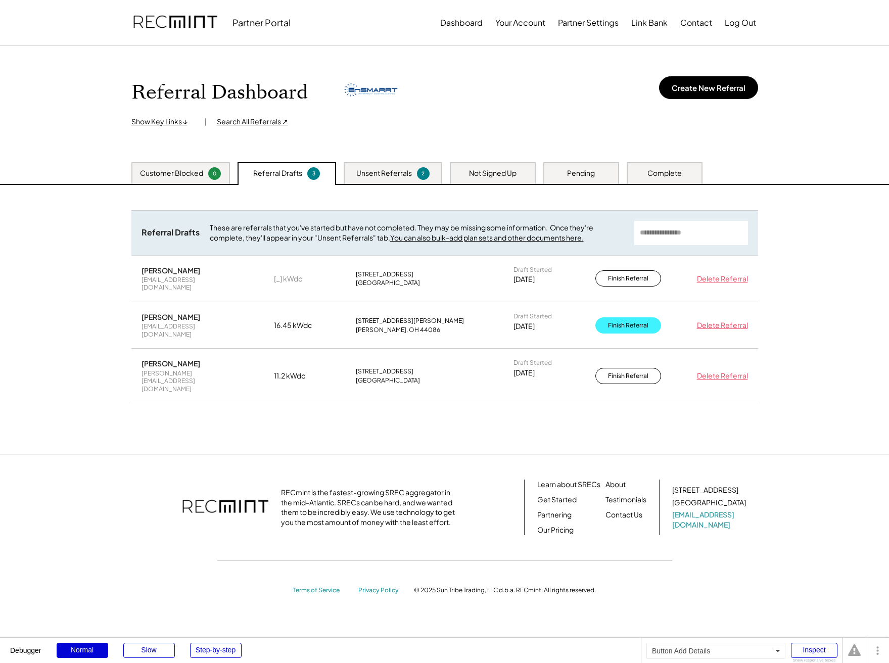
click at [622, 318] on button "Finish Referral" at bounding box center [629, 326] width 66 height 16
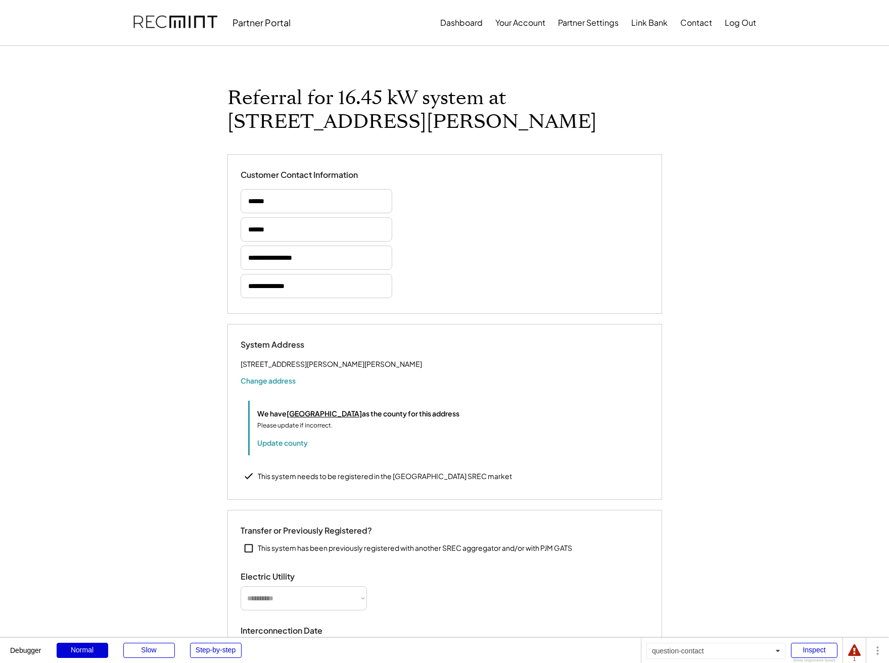
select select "*********"
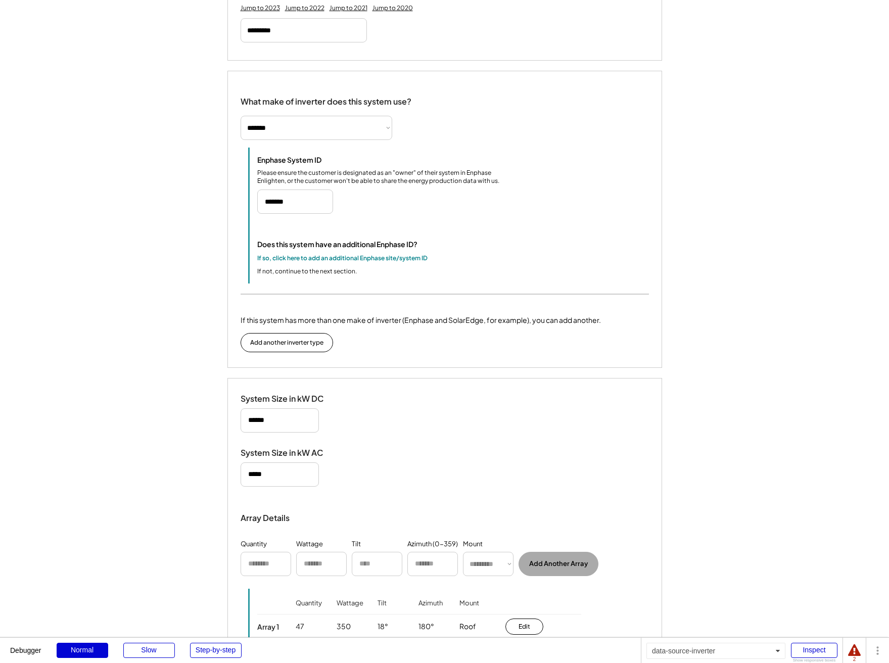
scroll to position [446, 0]
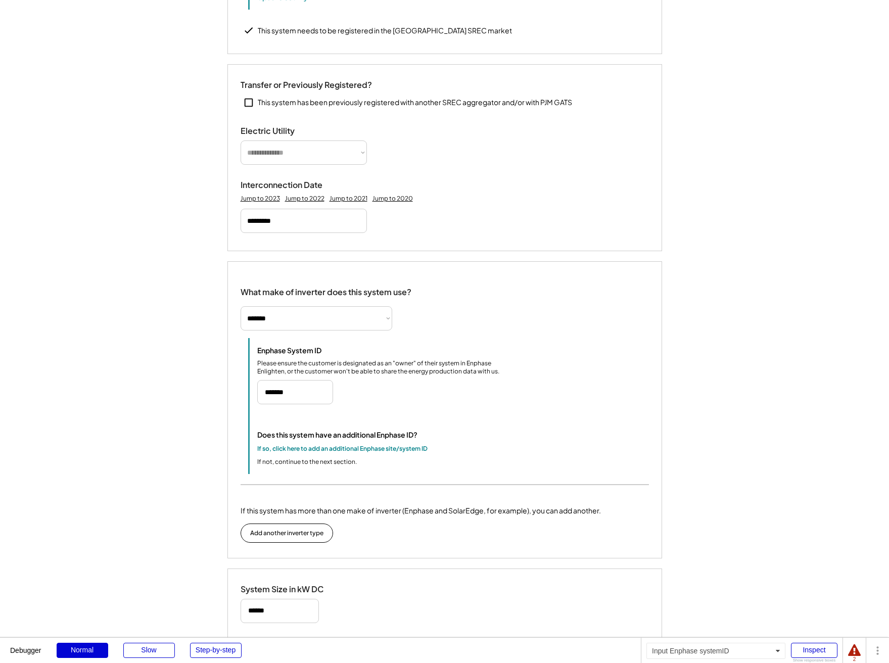
click at [308, 405] on input "input" at bounding box center [295, 392] width 76 height 24
click at [484, 354] on div "Enphase System ID Please ensure the customer is designated as an "owner" of the…" at bounding box center [448, 406] width 401 height 136
select select "**********"
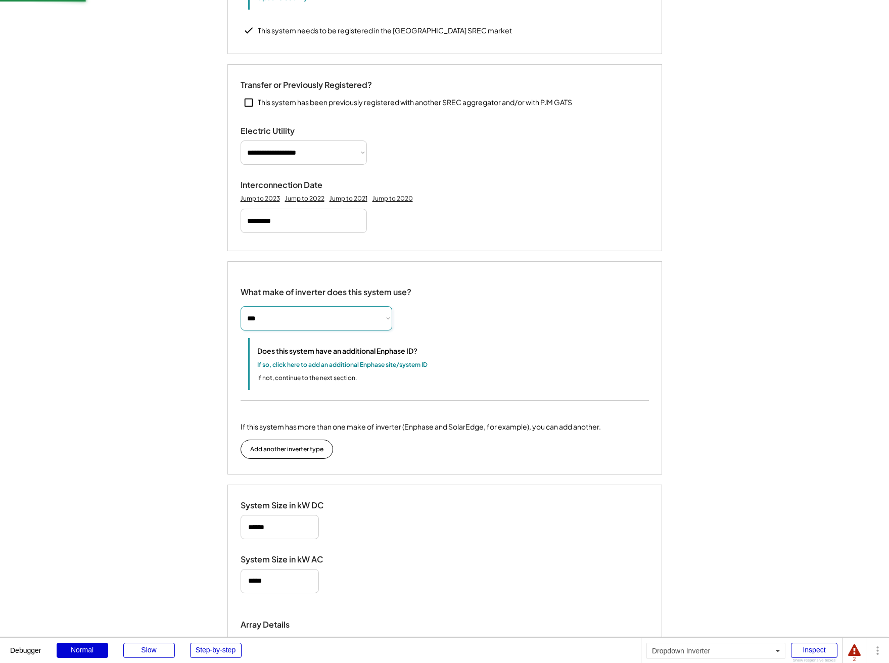
select select "*********"
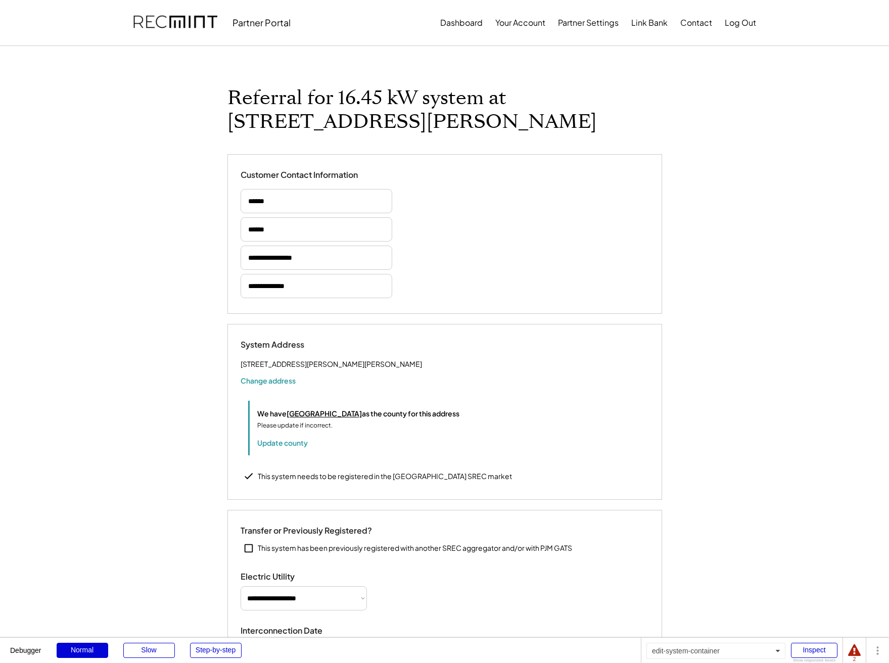
scroll to position [1660, 0]
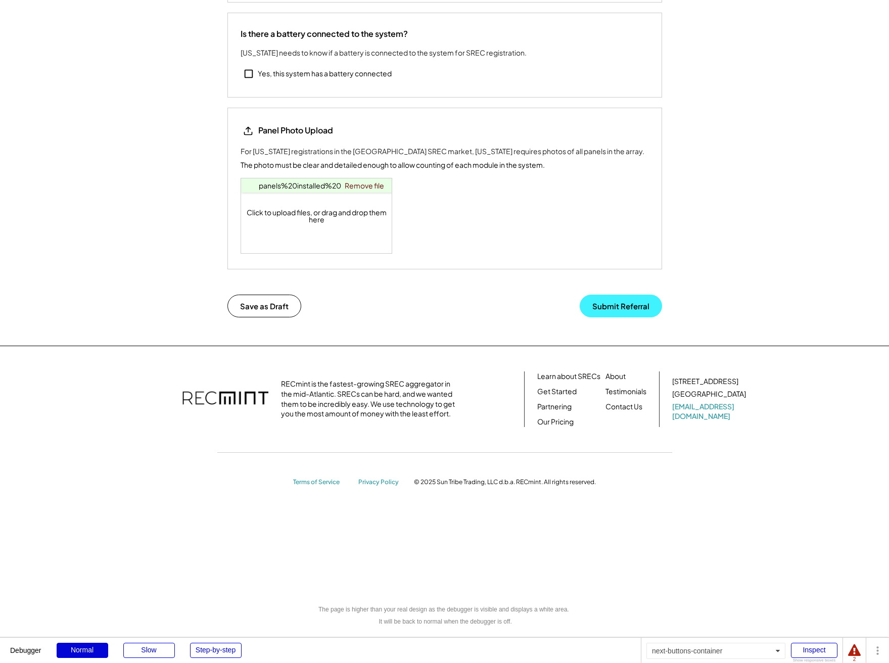
click at [625, 309] on button "Submit Referral" at bounding box center [621, 306] width 82 height 23
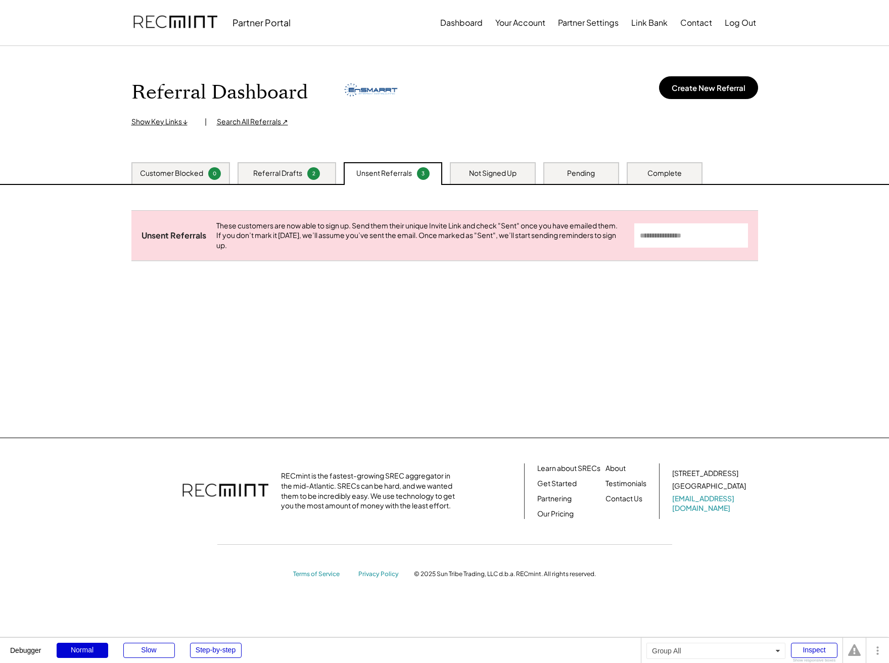
click at [260, 170] on div "Referral Drafts" at bounding box center [277, 173] width 49 height 10
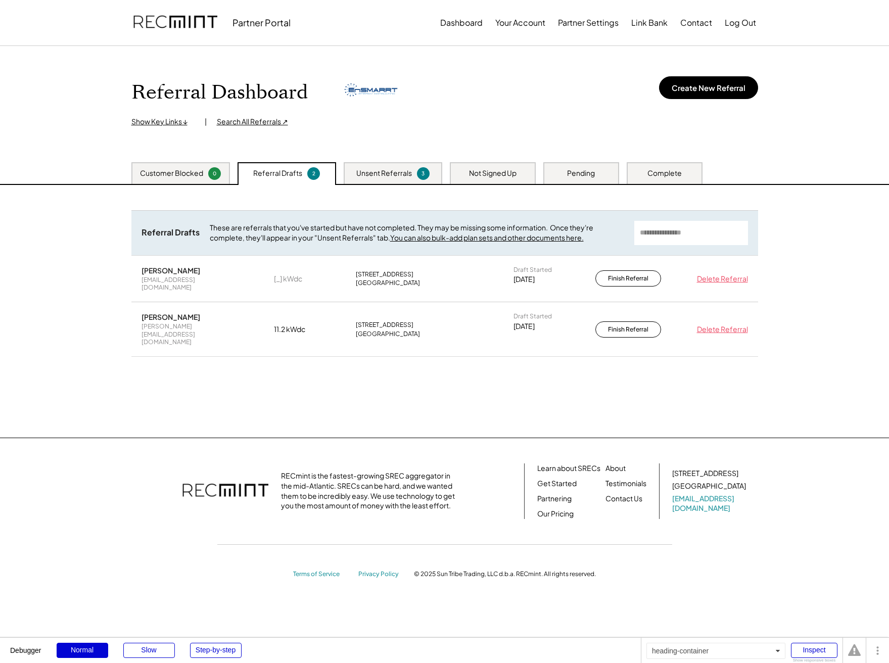
click at [463, 92] on div "Referral Dashboard Show Key Links ↓ | Search All Referrals ↗ Create New Referral" at bounding box center [444, 99] width 627 height 56
